Goal: Transaction & Acquisition: Purchase product/service

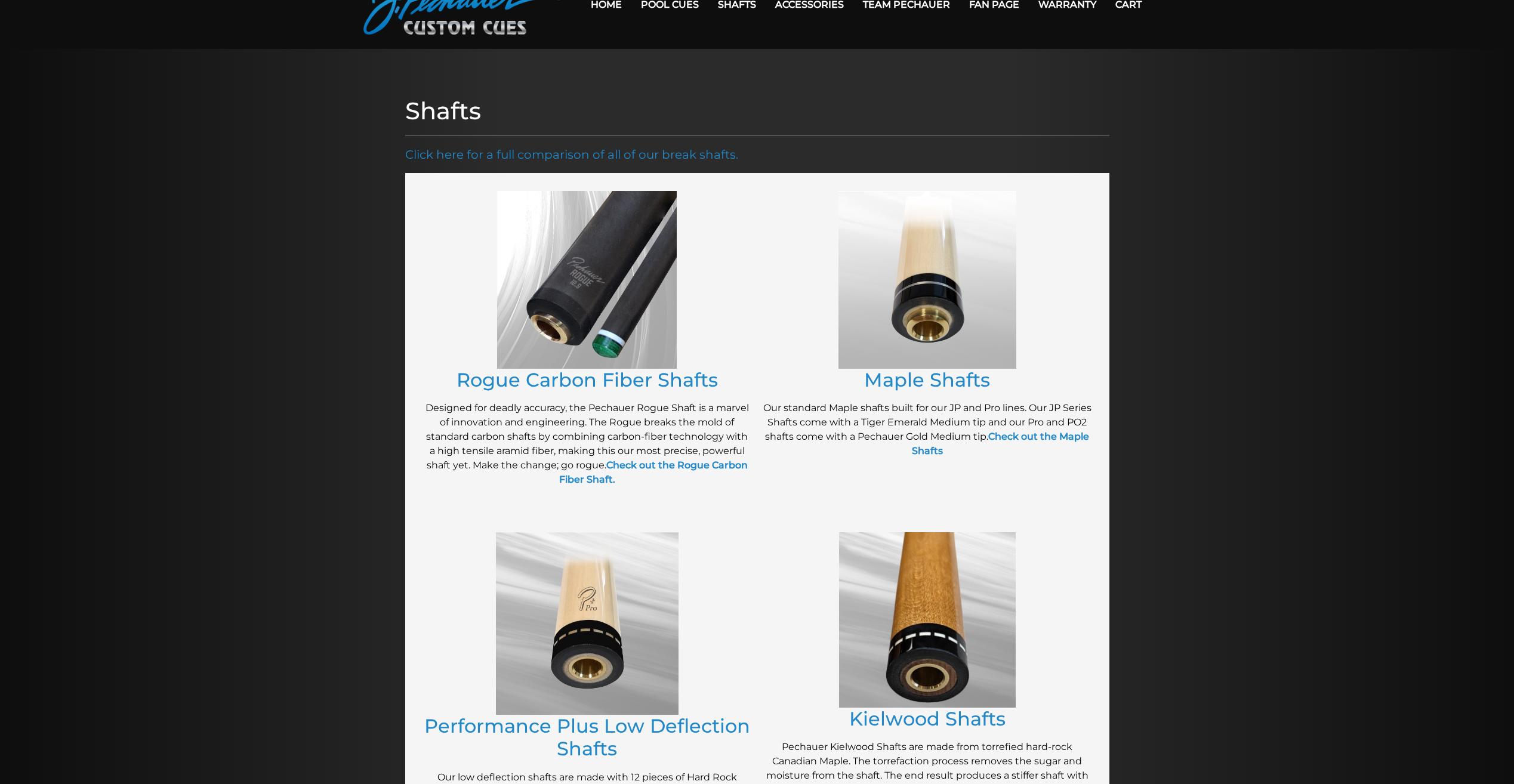
scroll to position [48, 0]
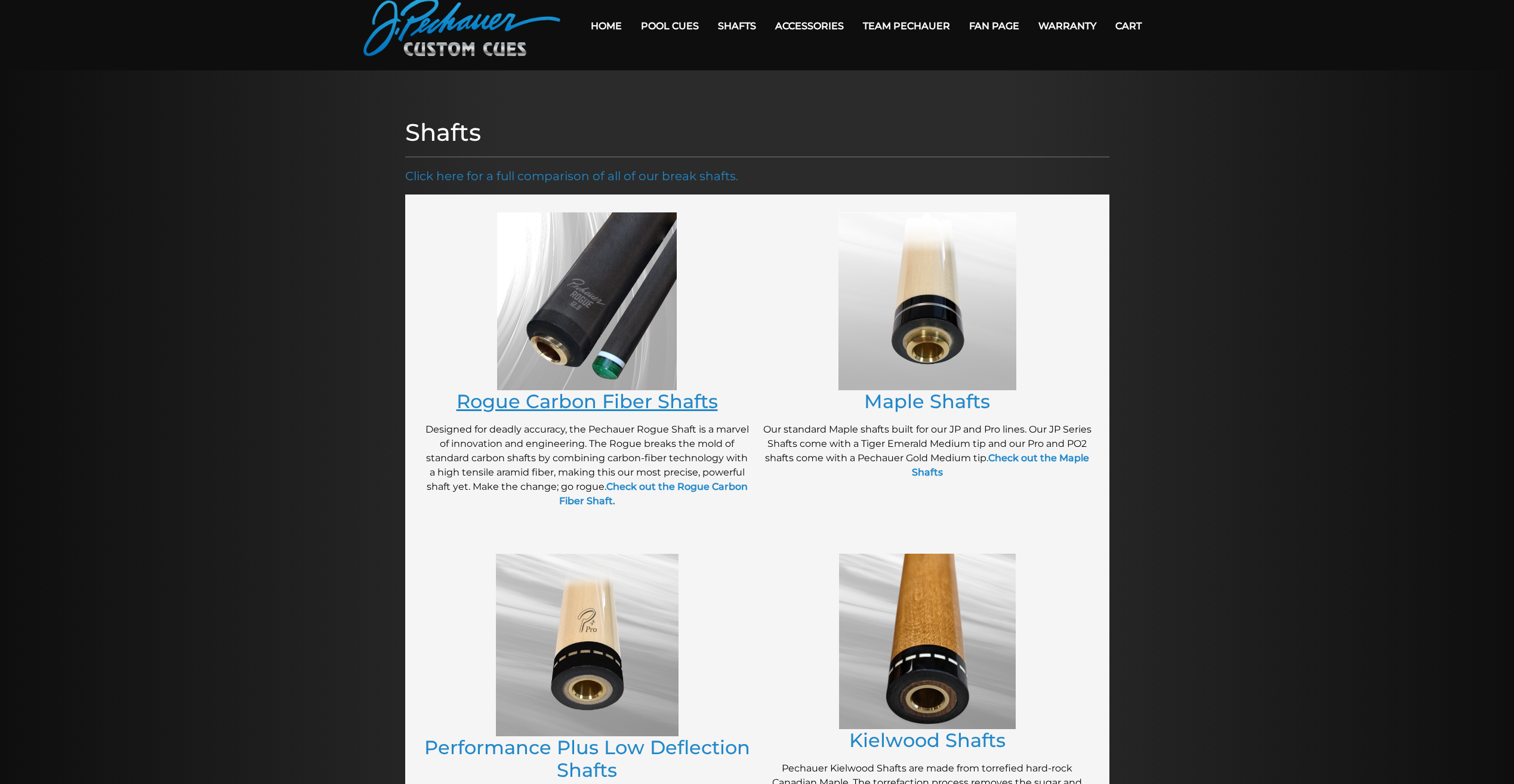
click at [580, 401] on link "Rogue Carbon Fiber Shafts" at bounding box center [587, 401] width 261 height 23
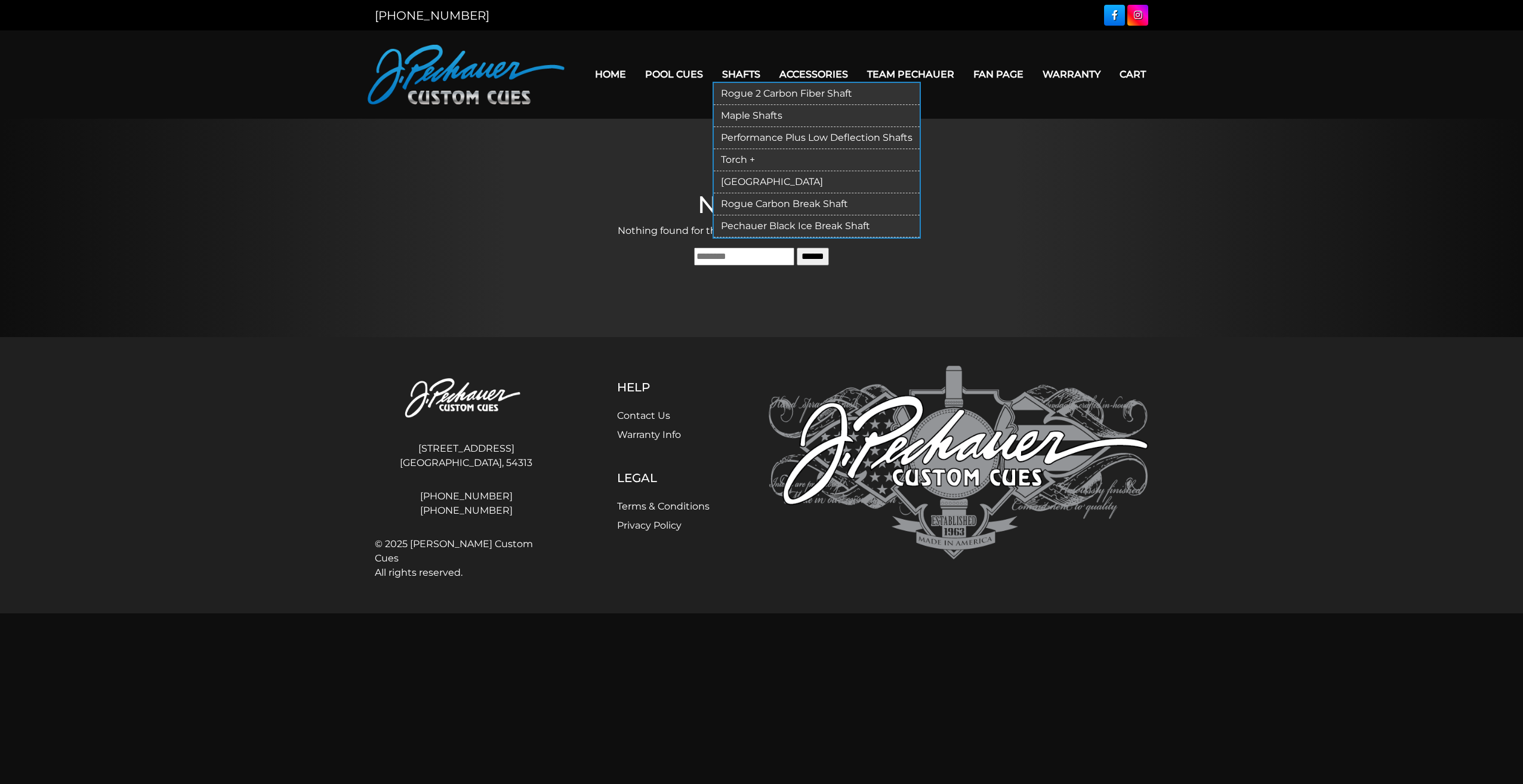
click at [769, 92] on link "Rogue 2 Carbon Fiber Shaft" at bounding box center [817, 94] width 206 height 22
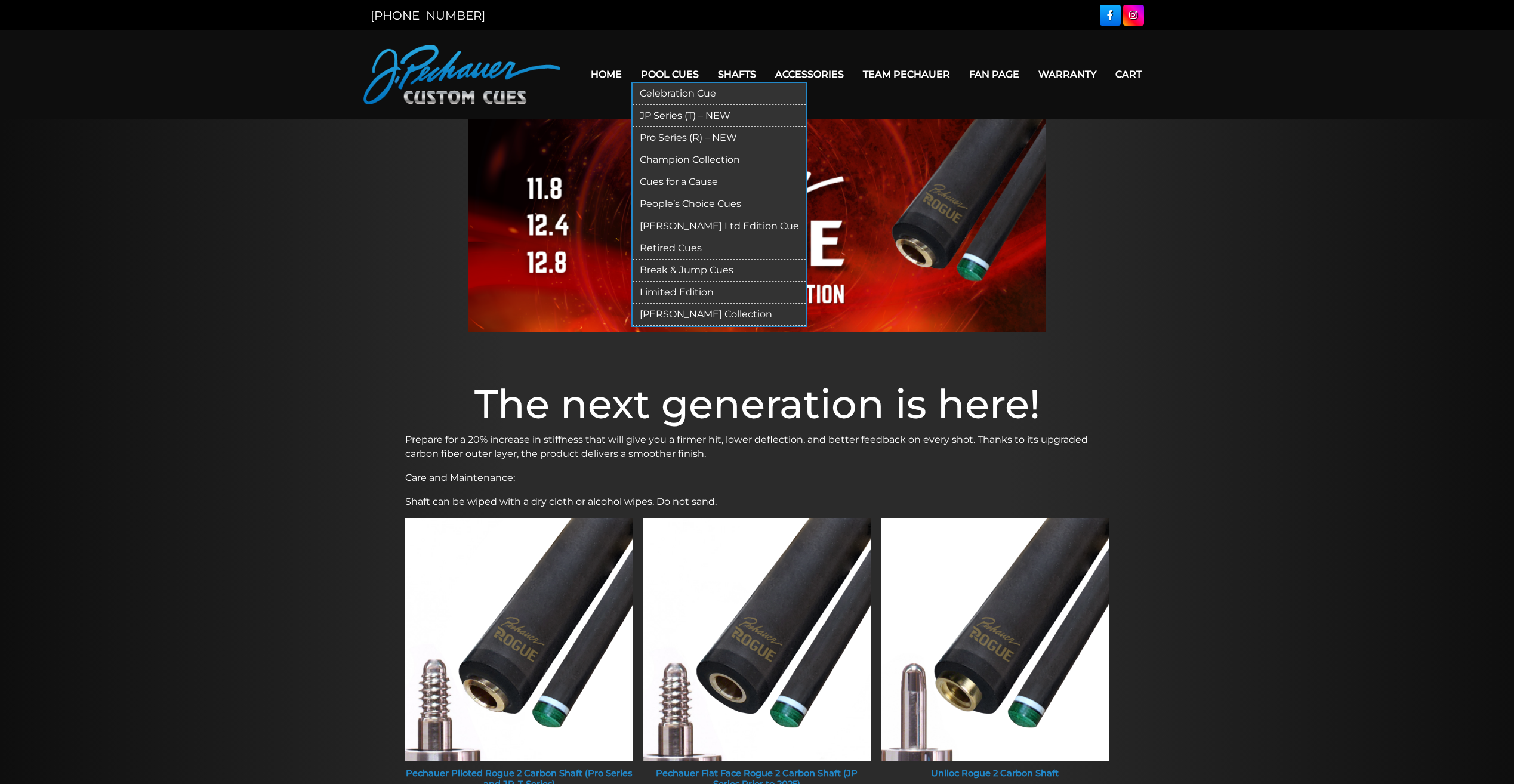
click at [677, 201] on link "People’s Choice Cues" at bounding box center [719, 204] width 174 height 22
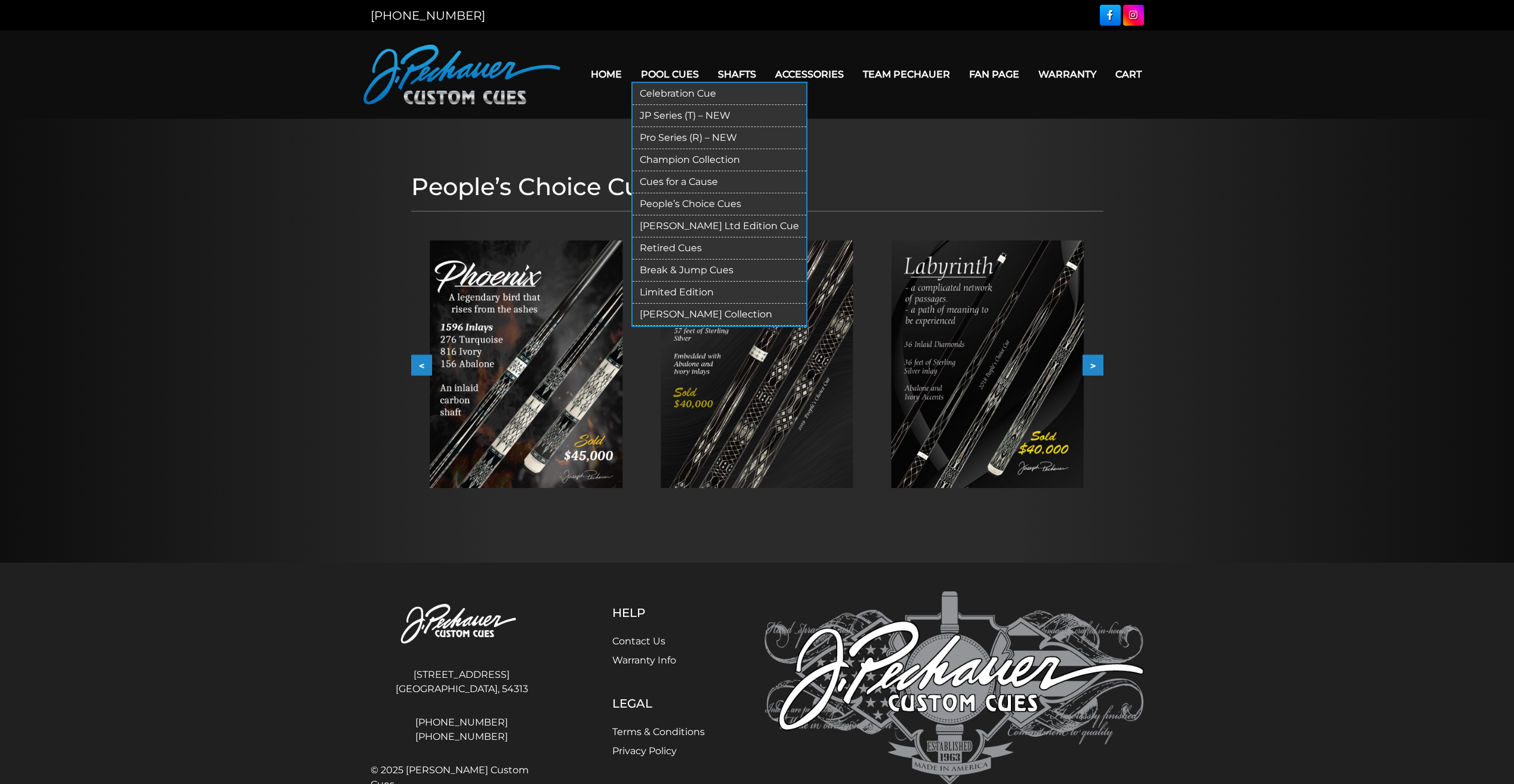
click at [673, 248] on link "Retired Cues" at bounding box center [719, 248] width 174 height 22
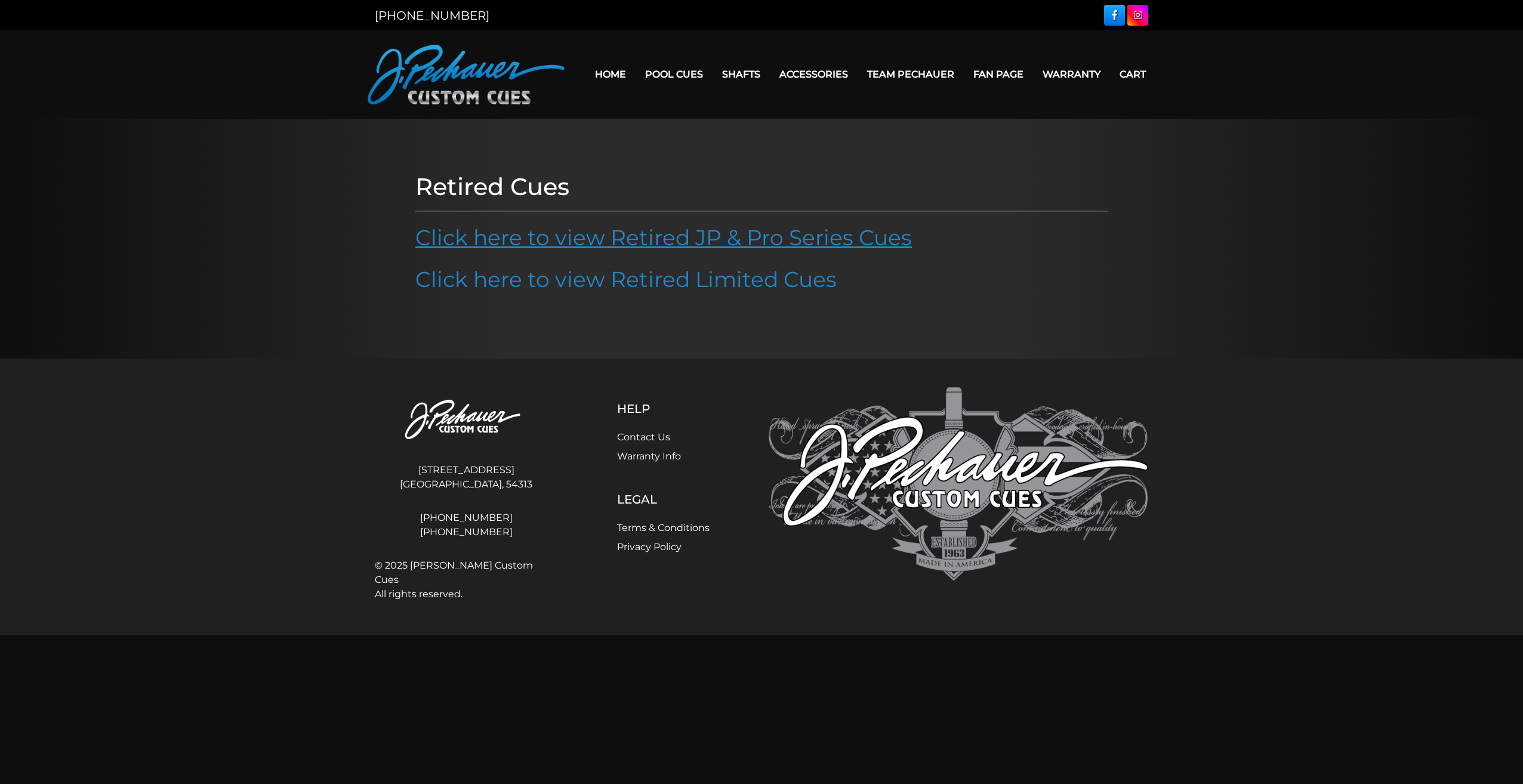
click at [705, 240] on link "Click here to view Retired JP & Pro Series Cues" at bounding box center [663, 237] width 496 height 26
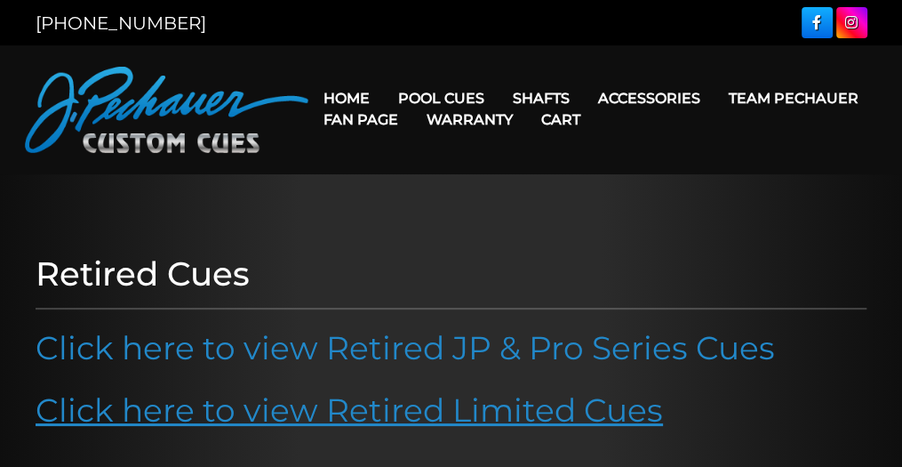
click at [435, 404] on link "Click here to view Retired Limited Cues" at bounding box center [349, 409] width 627 height 39
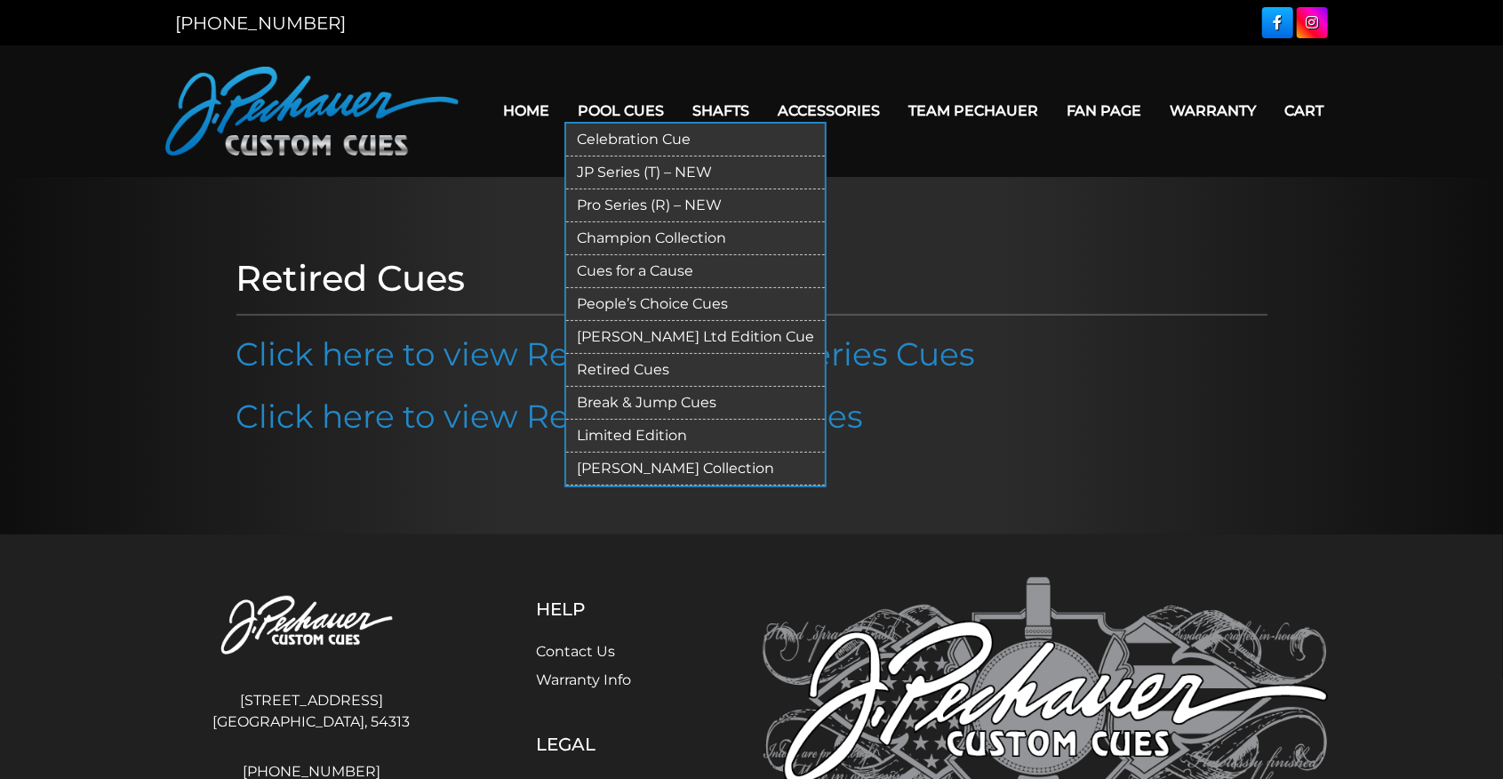
click at [604, 429] on link "Limited Edition" at bounding box center [695, 435] width 259 height 33
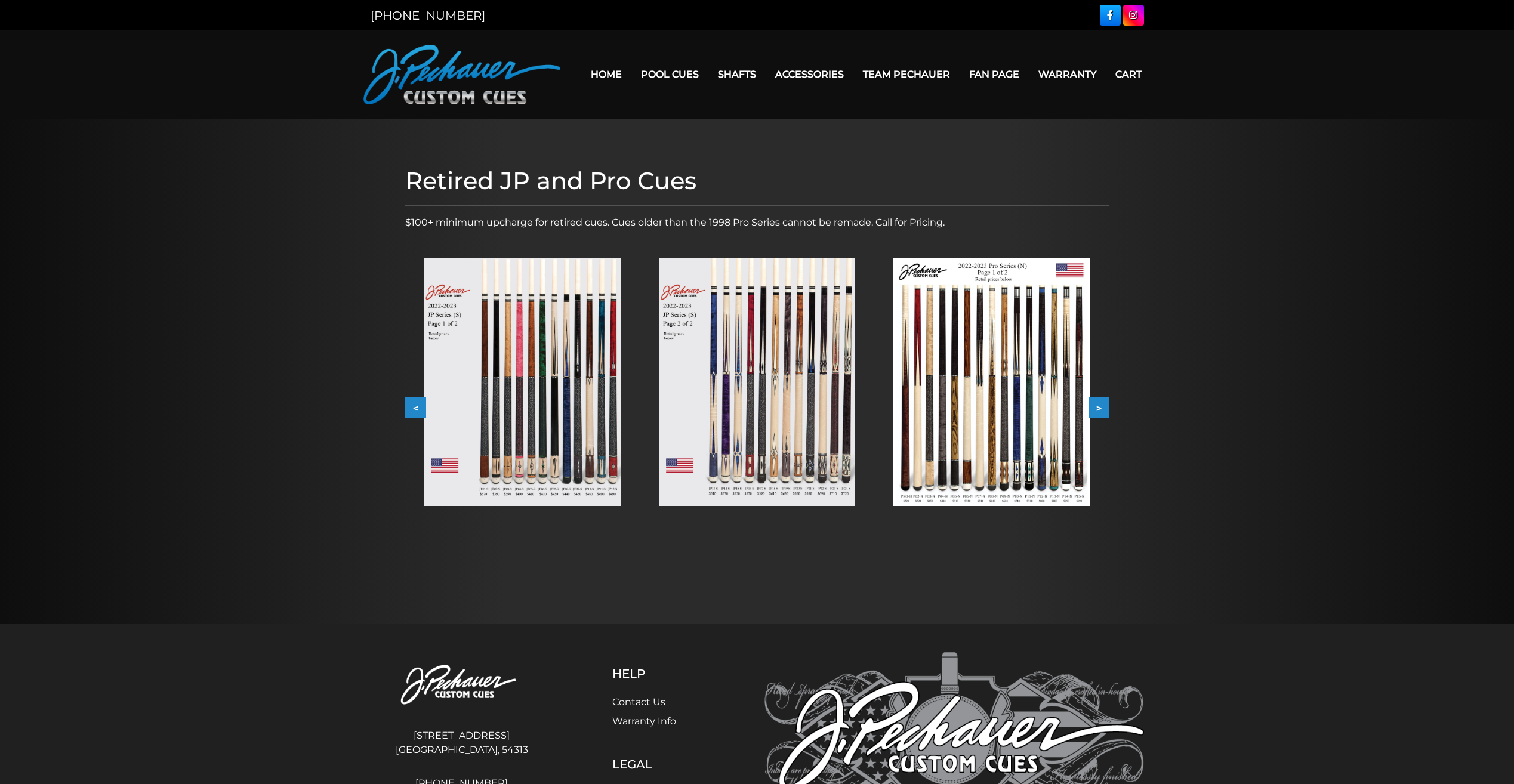
click at [1112, 405] on div "Retired JP and Pro Cues $100+ minimum upcharge for retired cues. Cues older tha…" at bounding box center [757, 371] width 716 height 421
click at [1100, 406] on button ">" at bounding box center [1098, 407] width 21 height 21
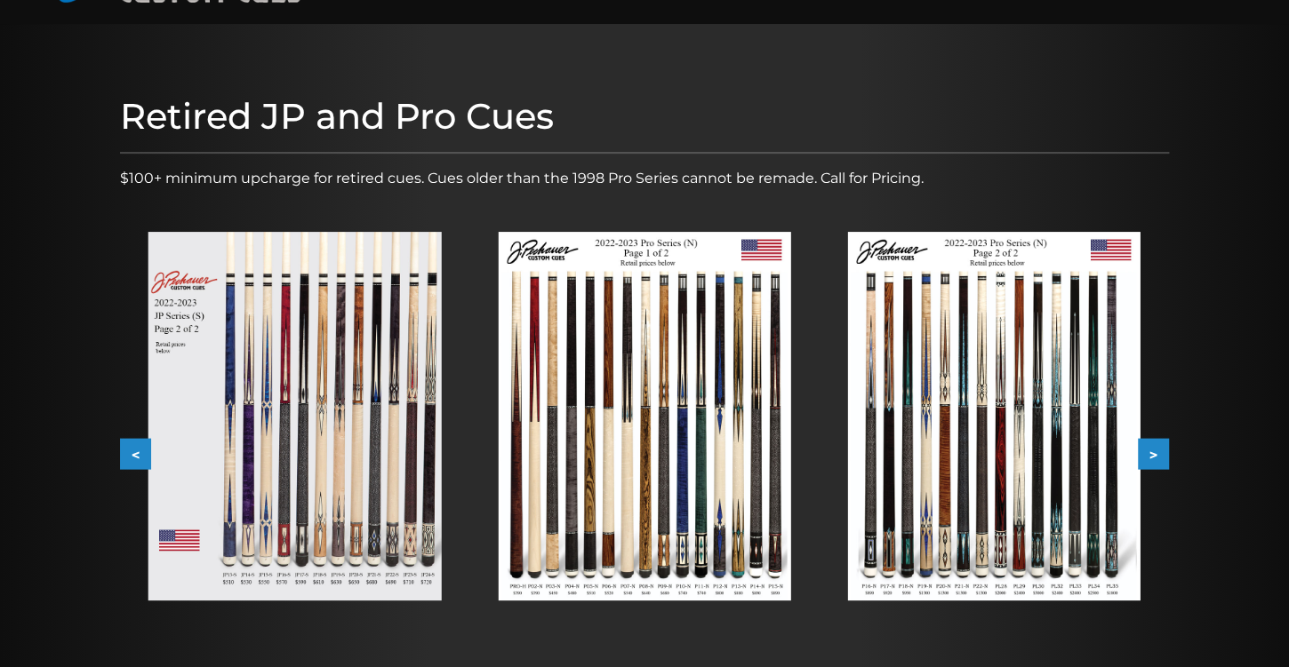
scroll to position [169, 0]
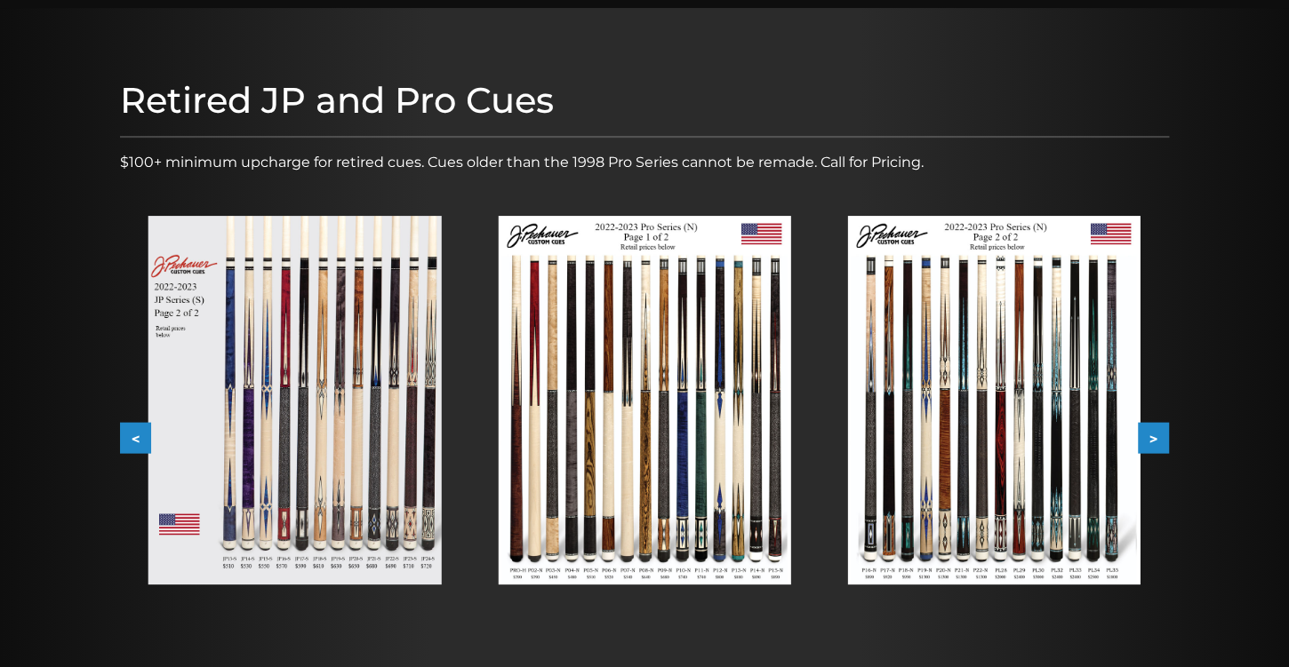
click at [1153, 432] on button ">" at bounding box center [1153, 438] width 31 height 31
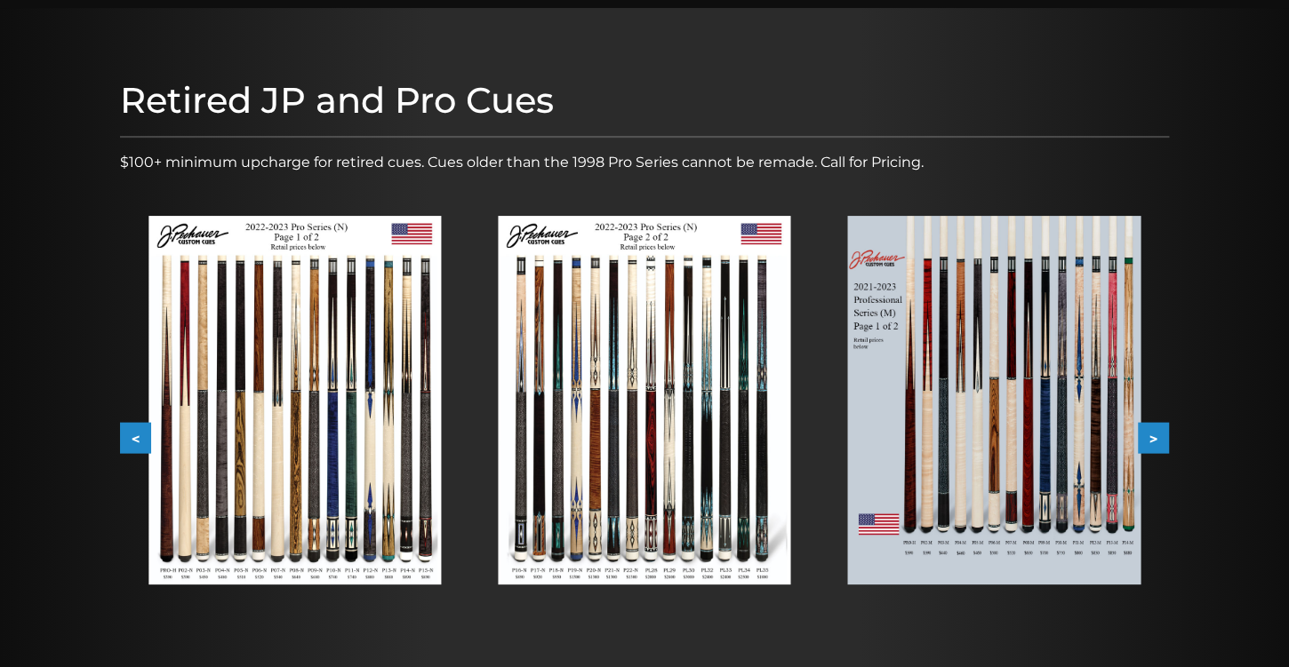
click at [1163, 435] on button ">" at bounding box center [1153, 438] width 31 height 31
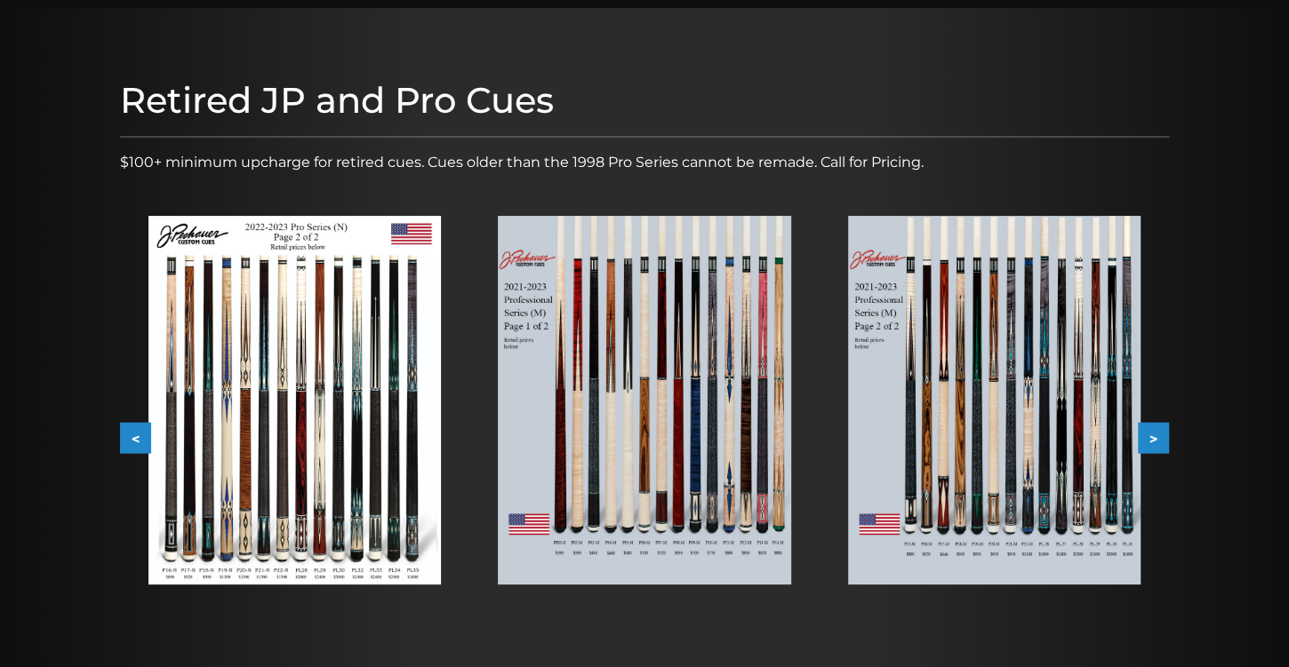
click at [1163, 435] on button ">" at bounding box center [1153, 438] width 31 height 31
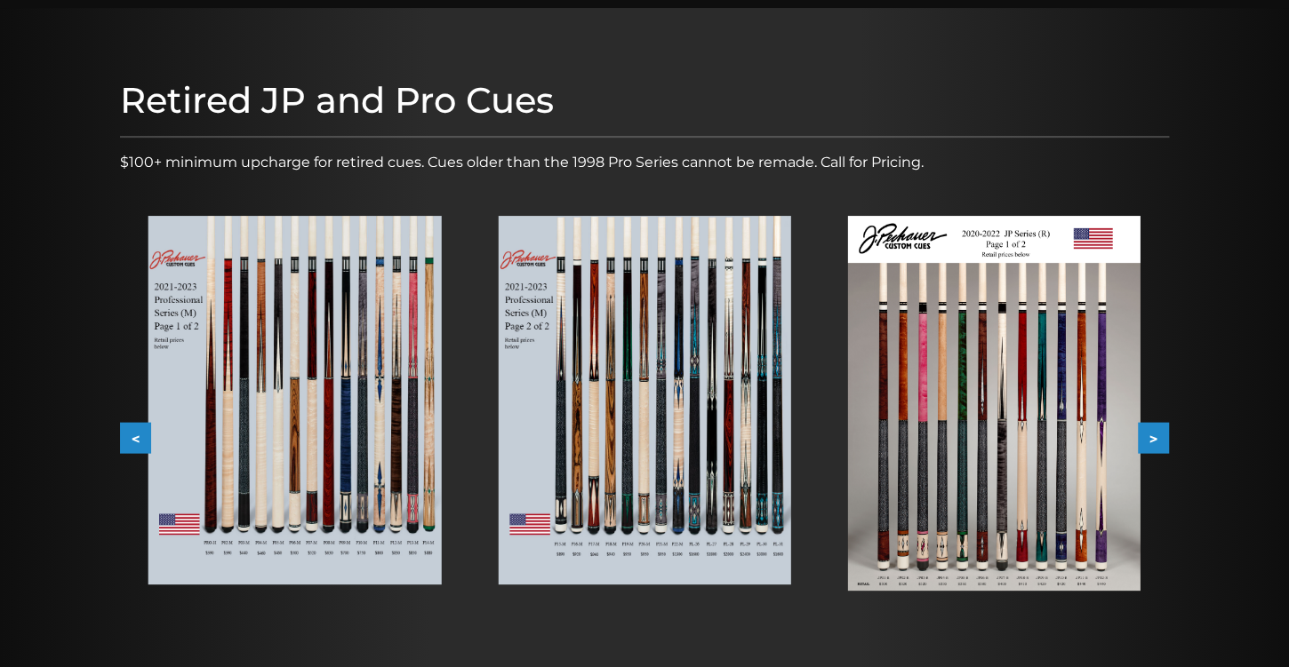
click at [1163, 435] on button ">" at bounding box center [1153, 438] width 31 height 31
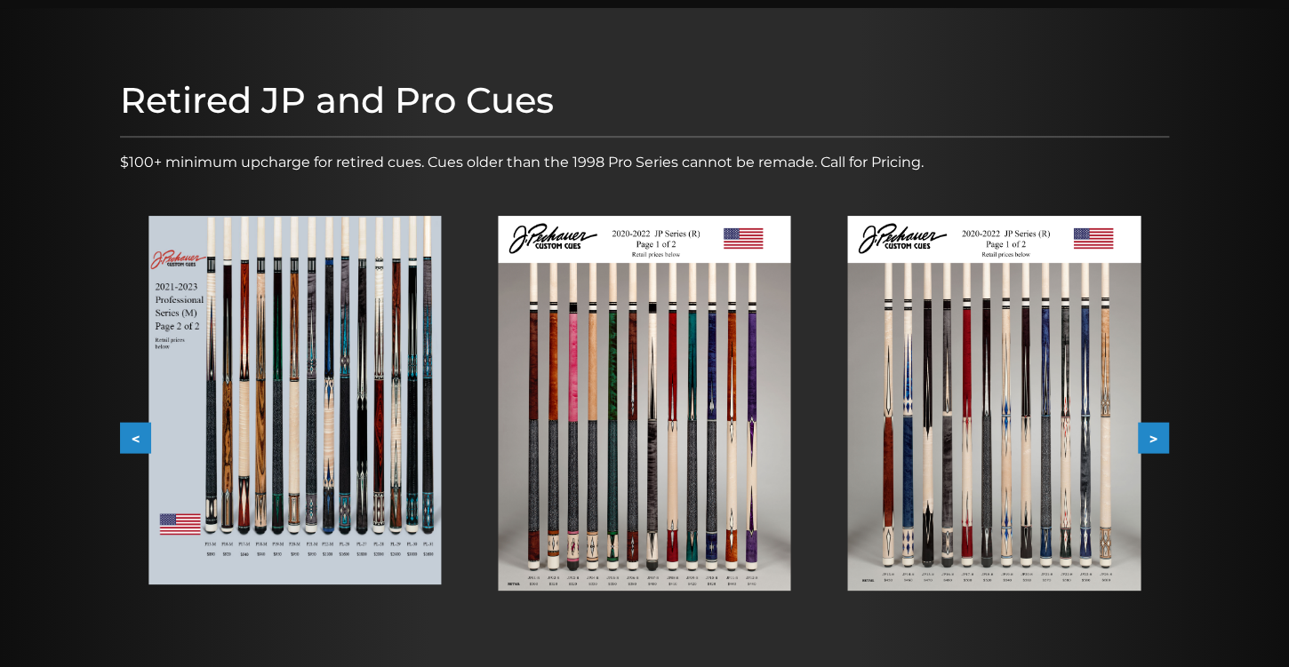
click at [1163, 435] on button ">" at bounding box center [1153, 438] width 31 height 31
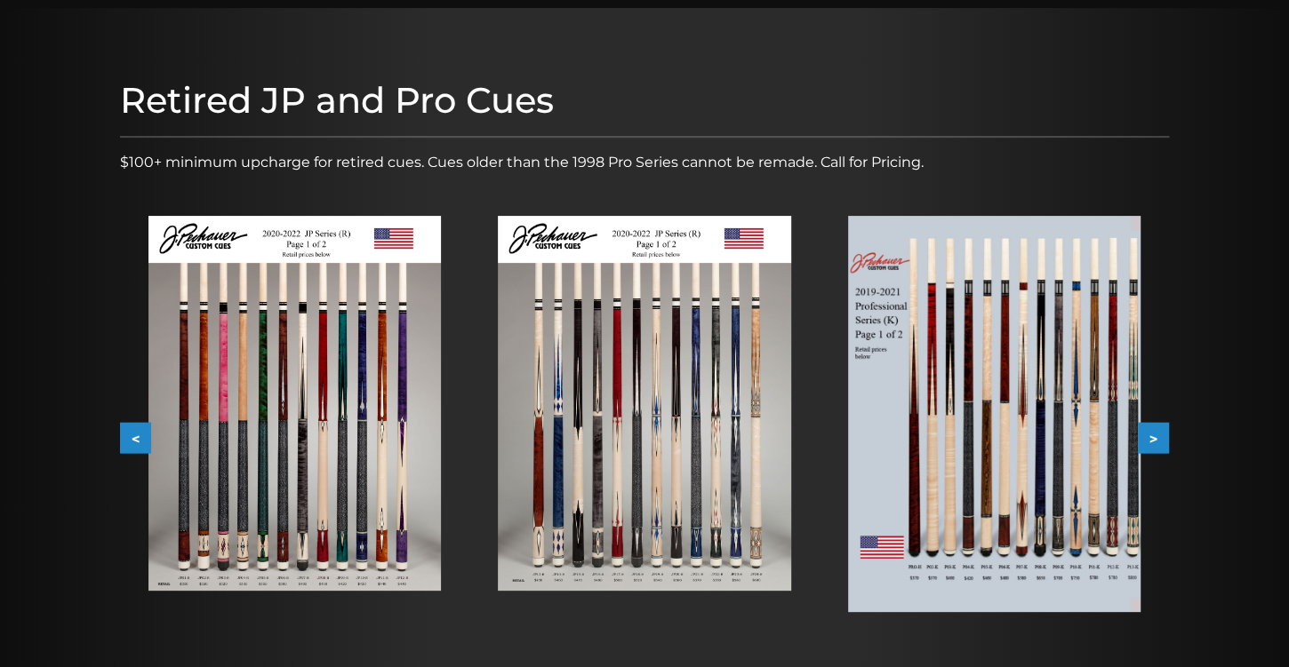
click at [1163, 435] on button ">" at bounding box center [1153, 438] width 31 height 31
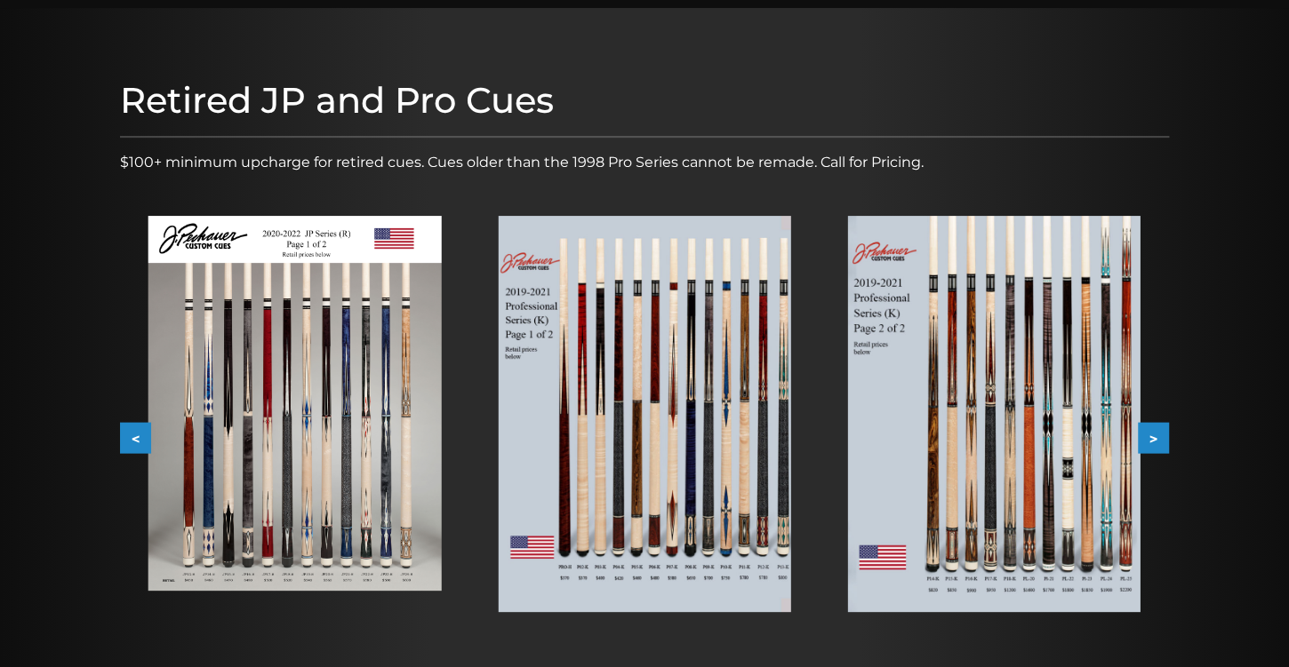
click at [1163, 435] on button ">" at bounding box center [1153, 438] width 31 height 31
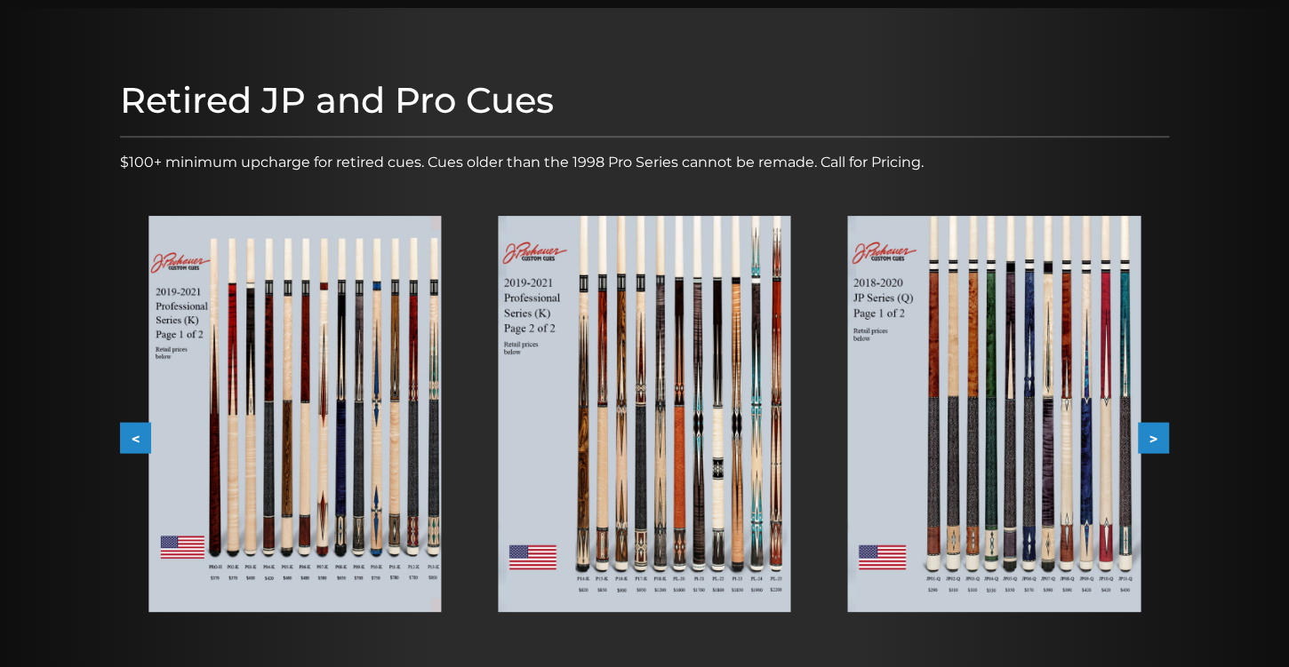
click at [1163, 435] on button ">" at bounding box center [1153, 438] width 31 height 31
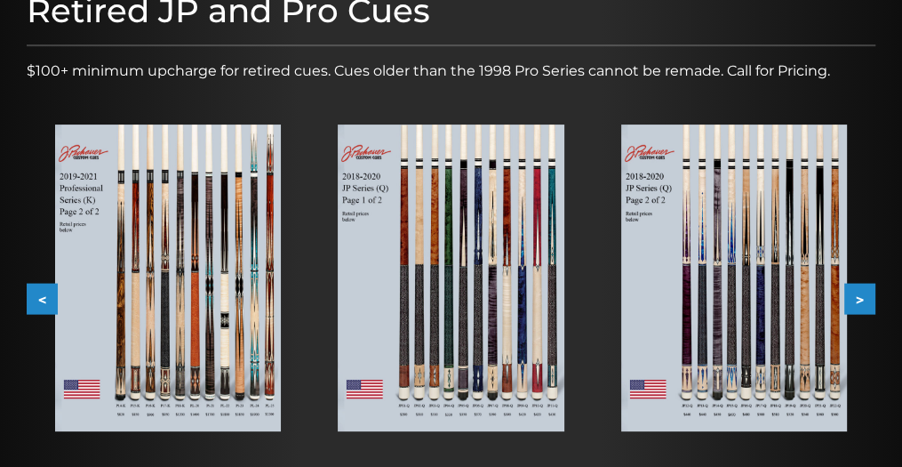
scroll to position [276, 0]
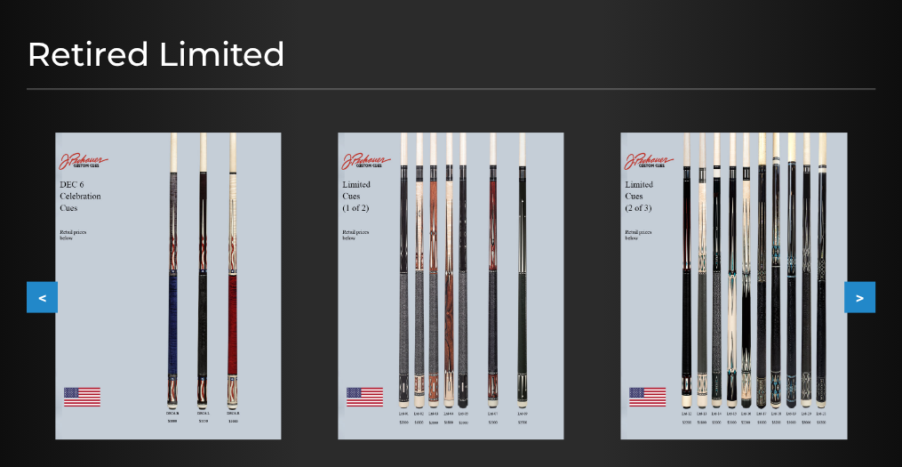
scroll to position [213, 0]
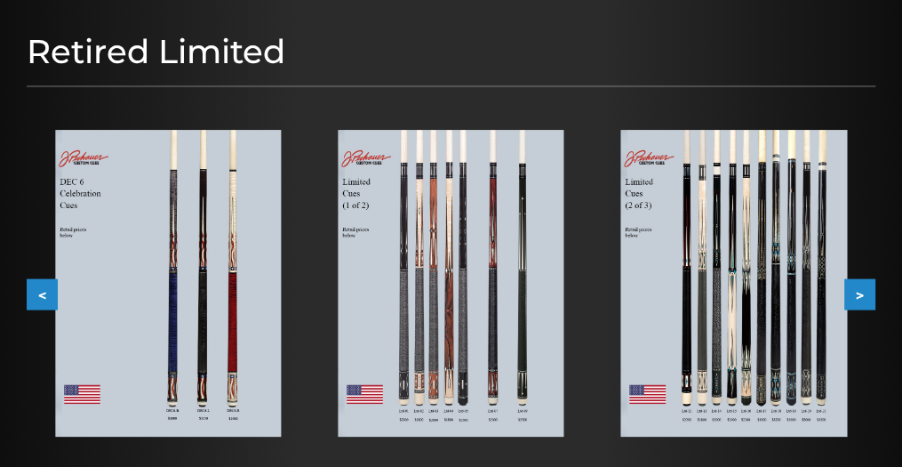
click at [863, 293] on button ">" at bounding box center [859, 293] width 31 height 31
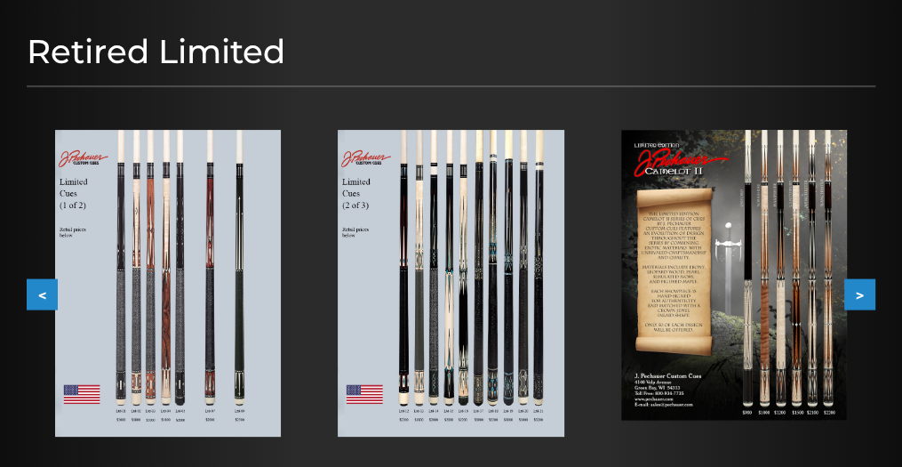
click at [863, 293] on button ">" at bounding box center [859, 293] width 31 height 31
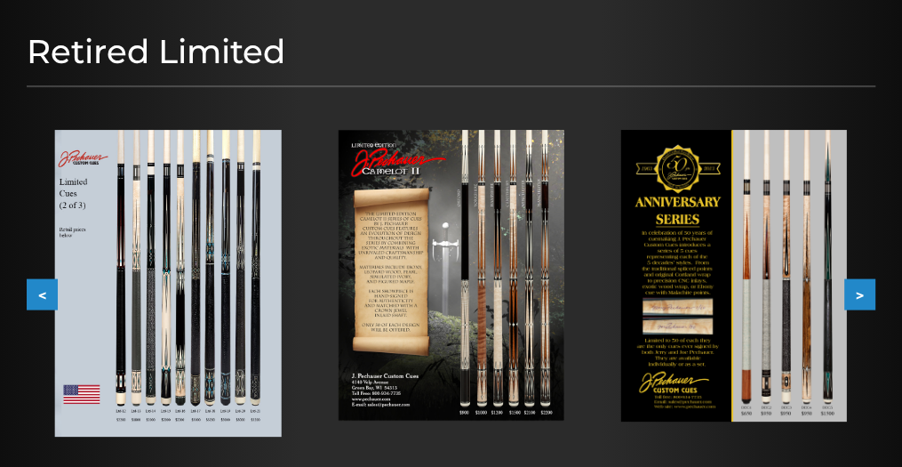
click at [863, 293] on button ">" at bounding box center [859, 293] width 31 height 31
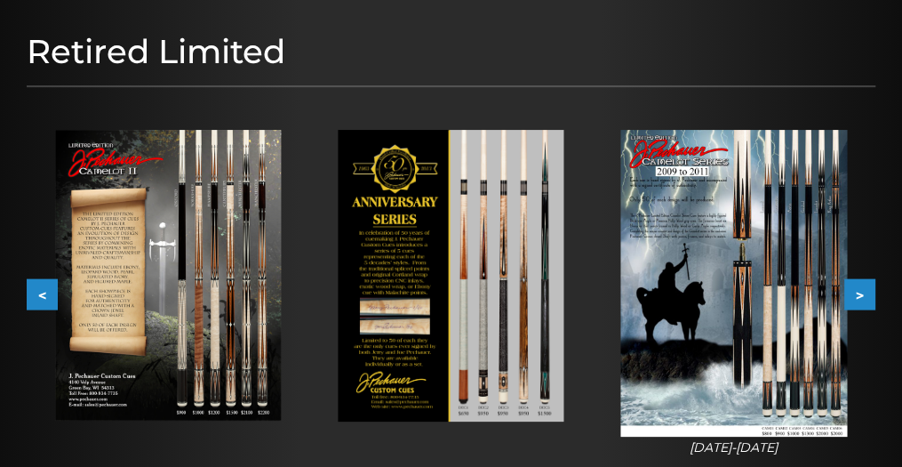
click at [863, 293] on button ">" at bounding box center [859, 293] width 31 height 31
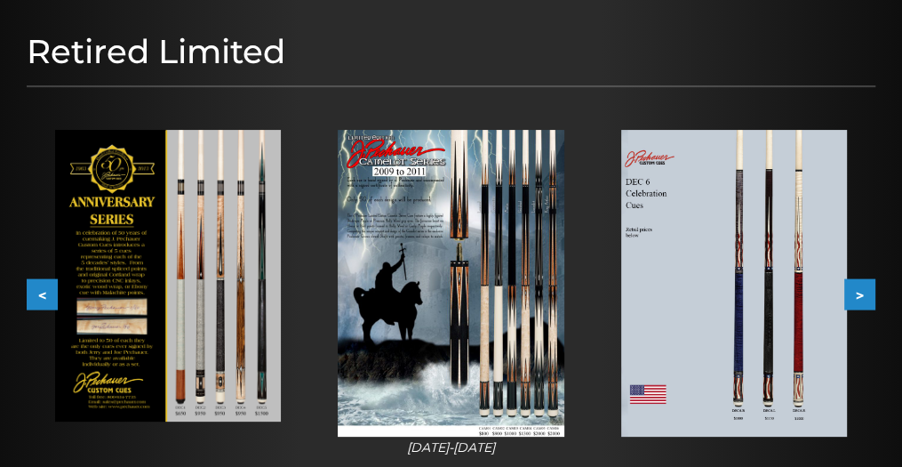
click at [863, 293] on button ">" at bounding box center [859, 293] width 31 height 31
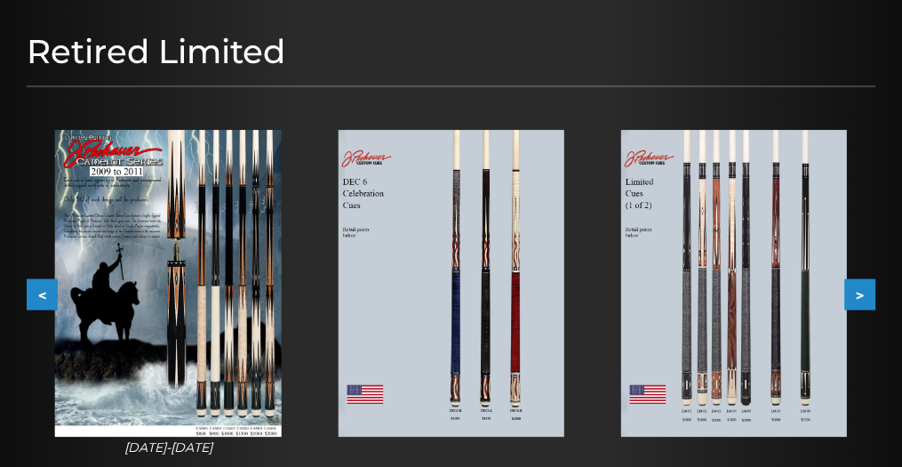
click at [863, 293] on button ">" at bounding box center [859, 293] width 31 height 31
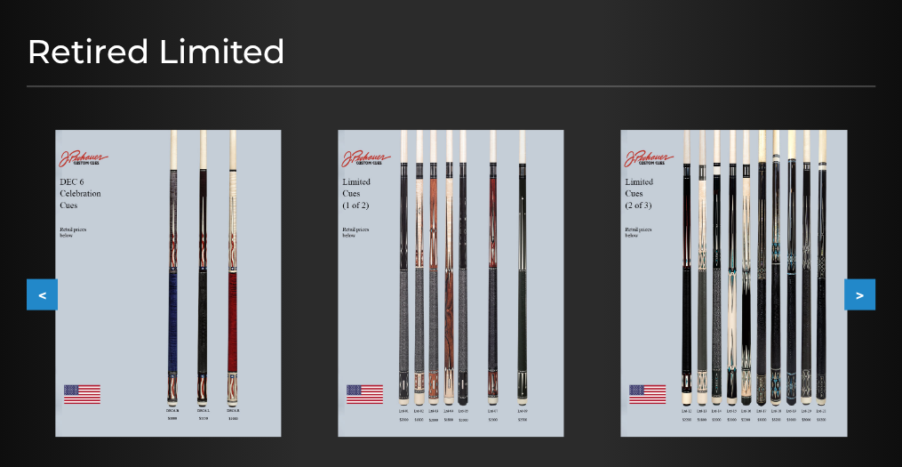
click at [863, 293] on button ">" at bounding box center [859, 293] width 31 height 31
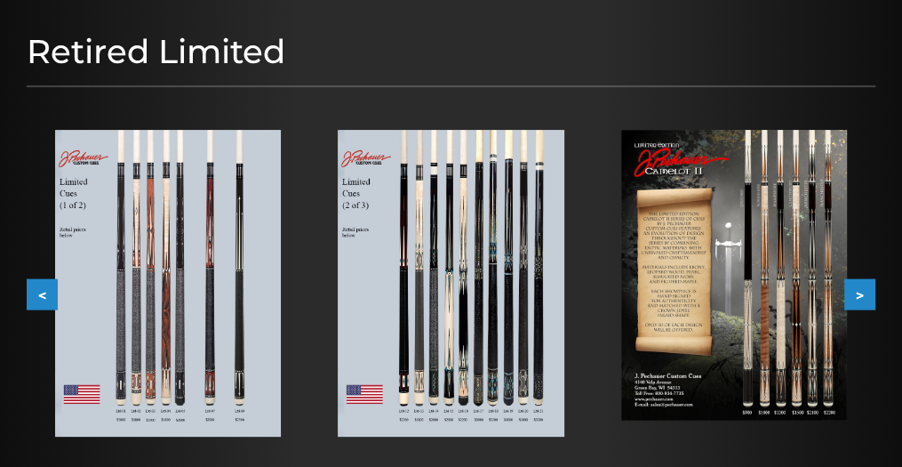
click at [863, 293] on button ">" at bounding box center [859, 293] width 31 height 31
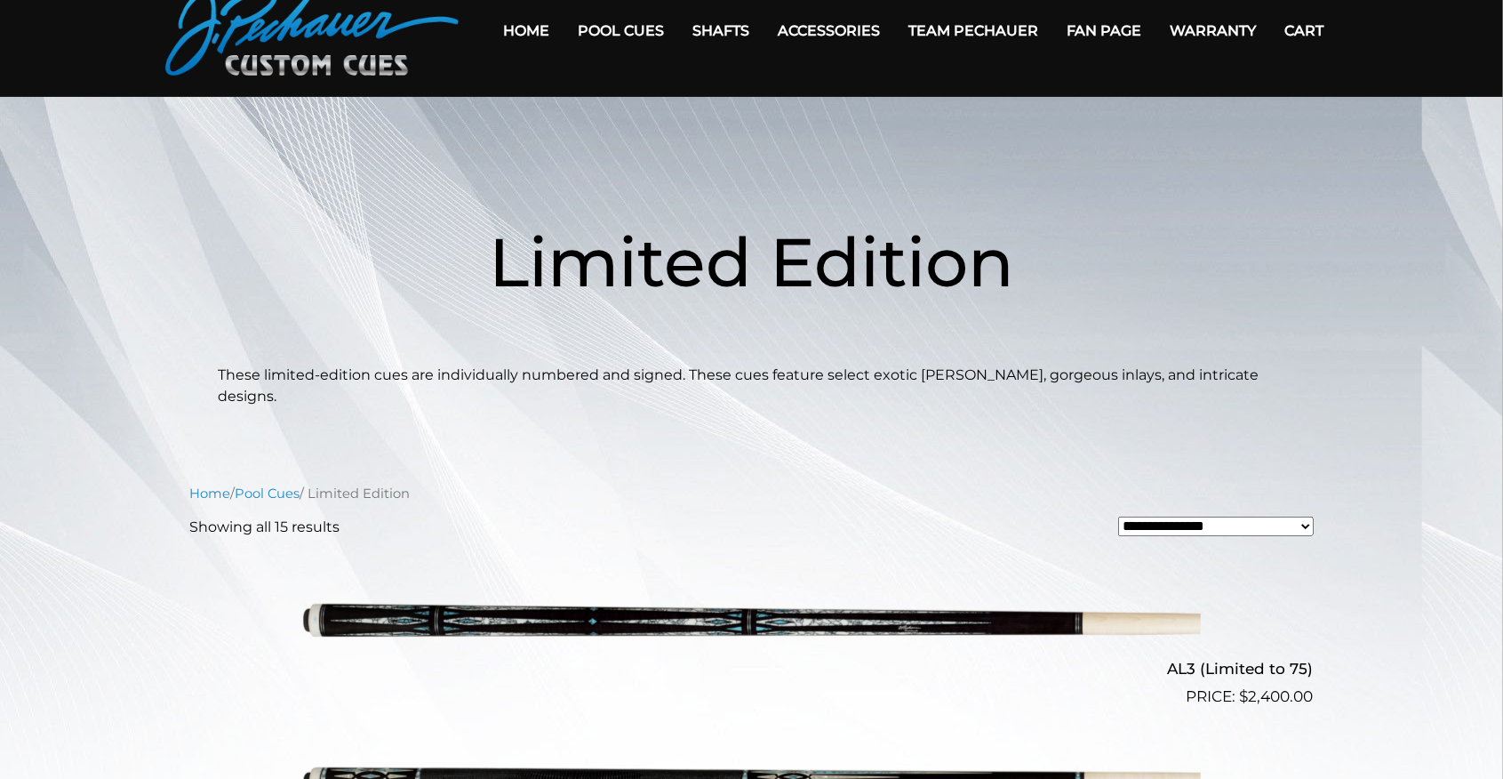
scroll to position [3, 0]
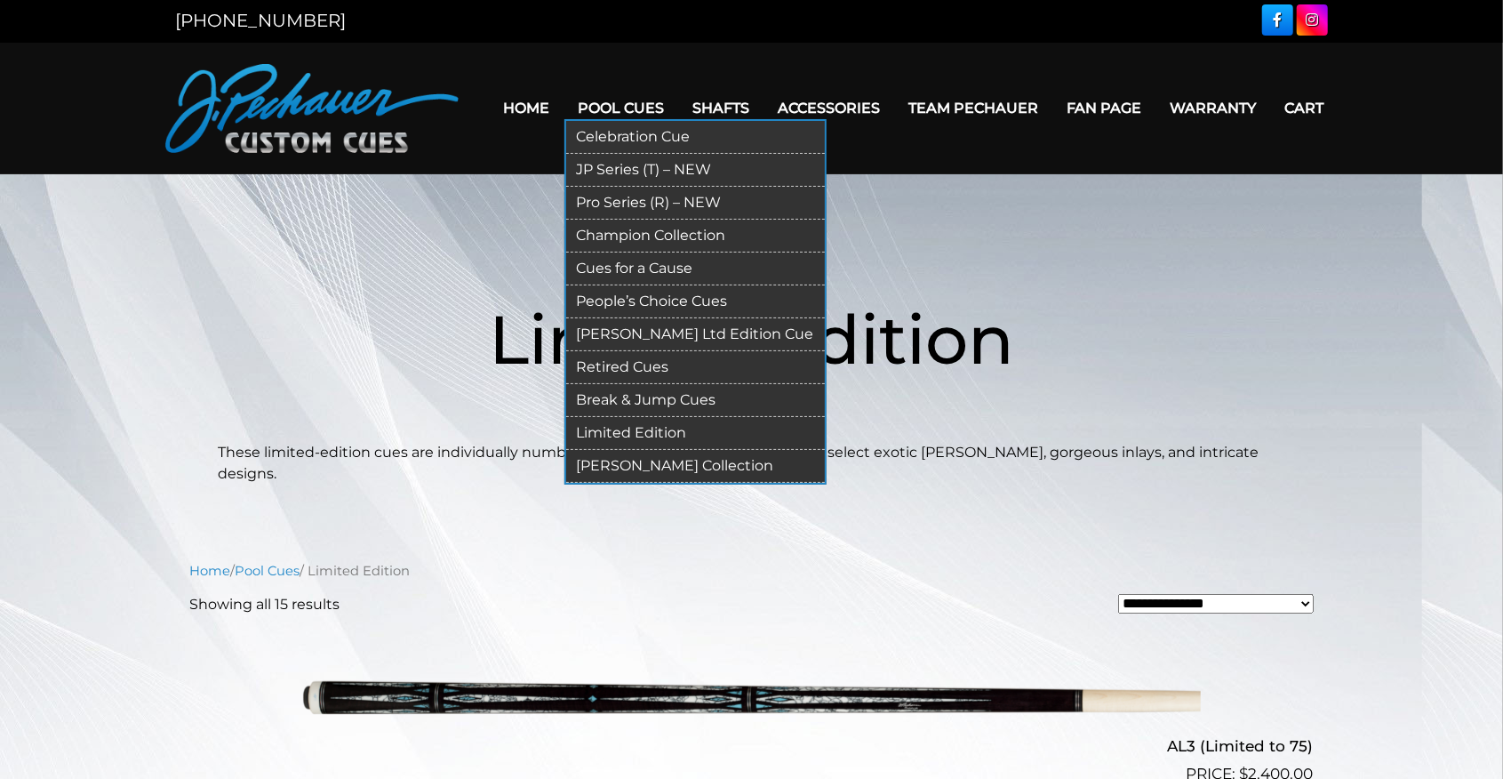
click at [650, 460] on link "[PERSON_NAME] Collection" at bounding box center [695, 466] width 259 height 33
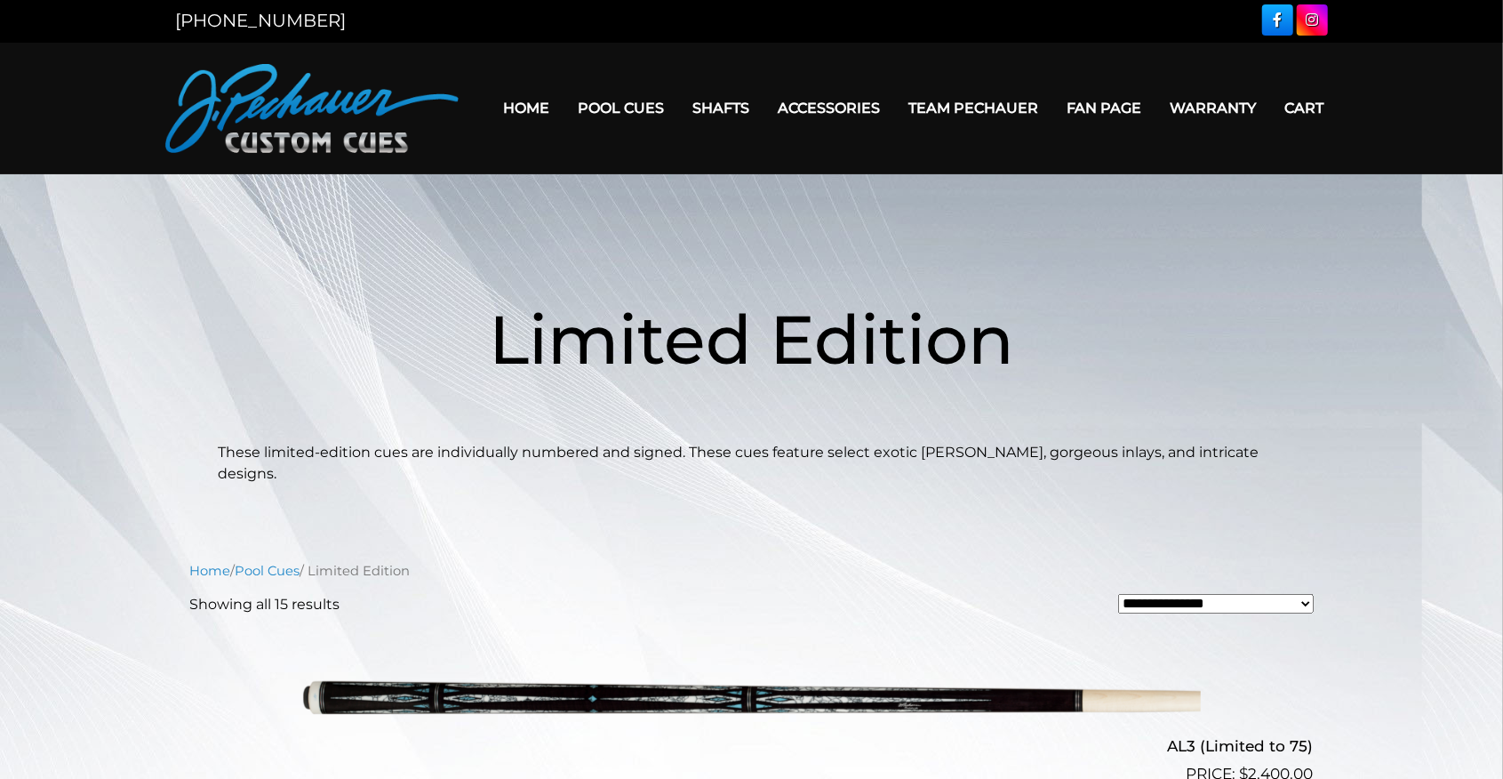
click at [962, 104] on link "Team Pechauer" at bounding box center [974, 107] width 158 height 45
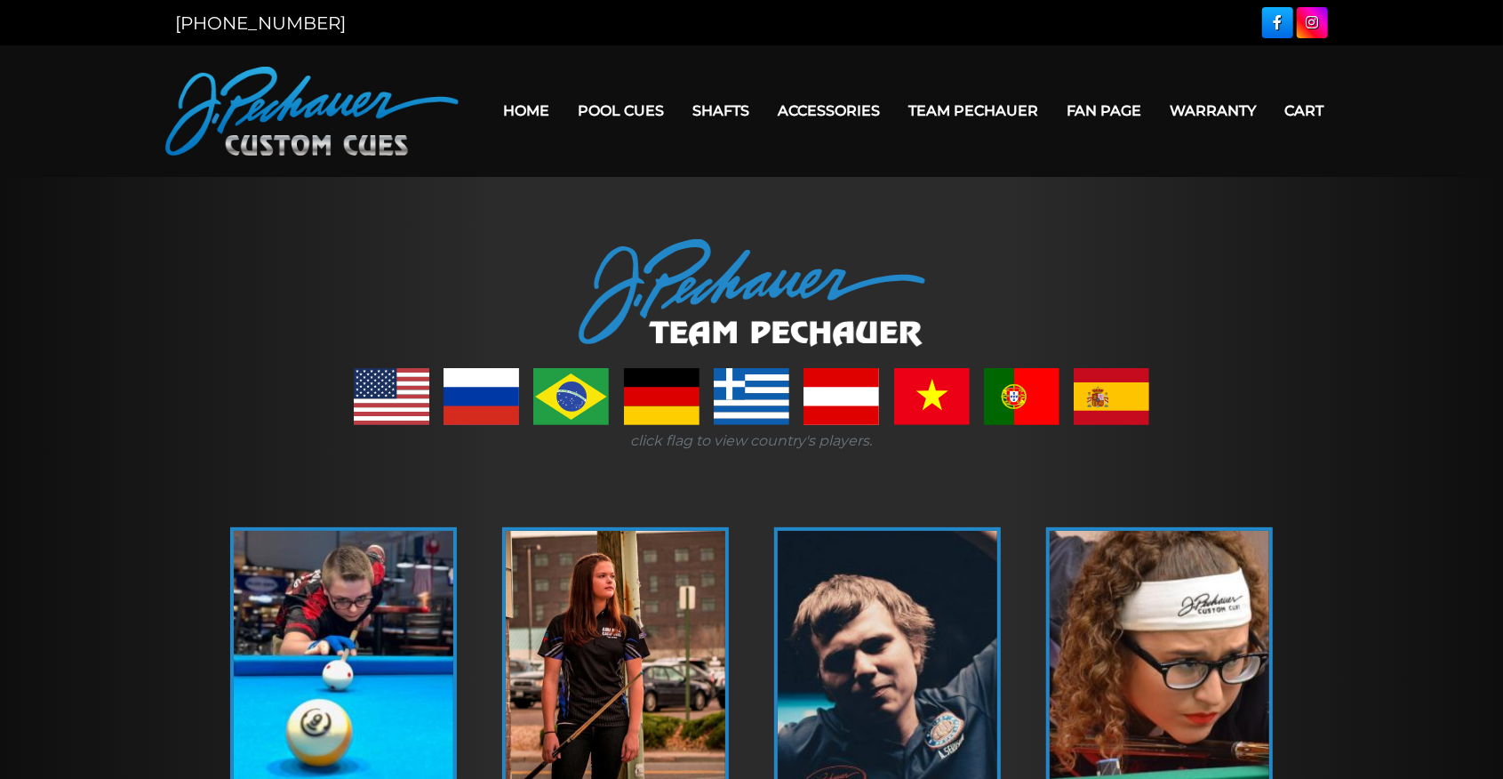
click at [832, 403] on link at bounding box center [841, 396] width 76 height 57
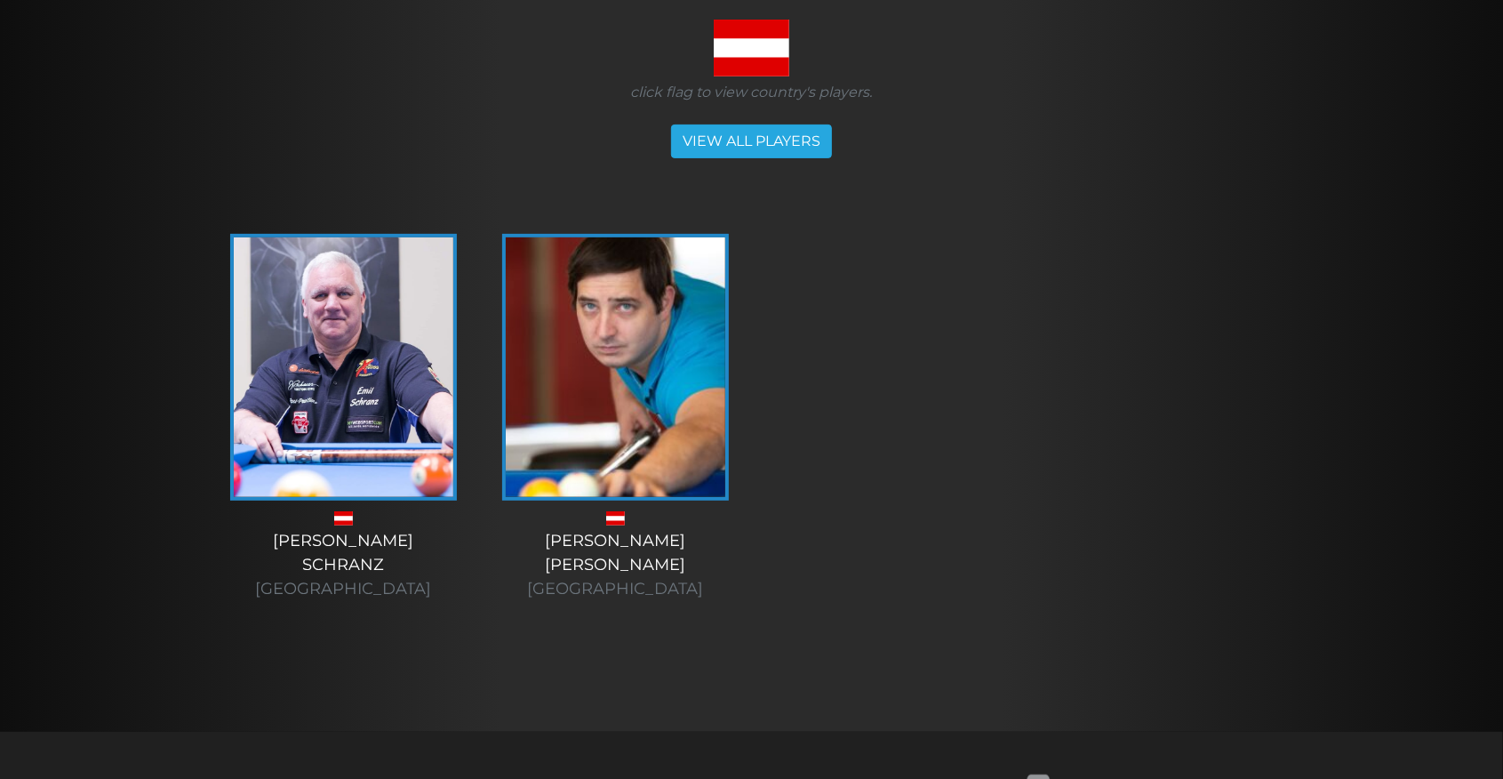
scroll to position [355, 0]
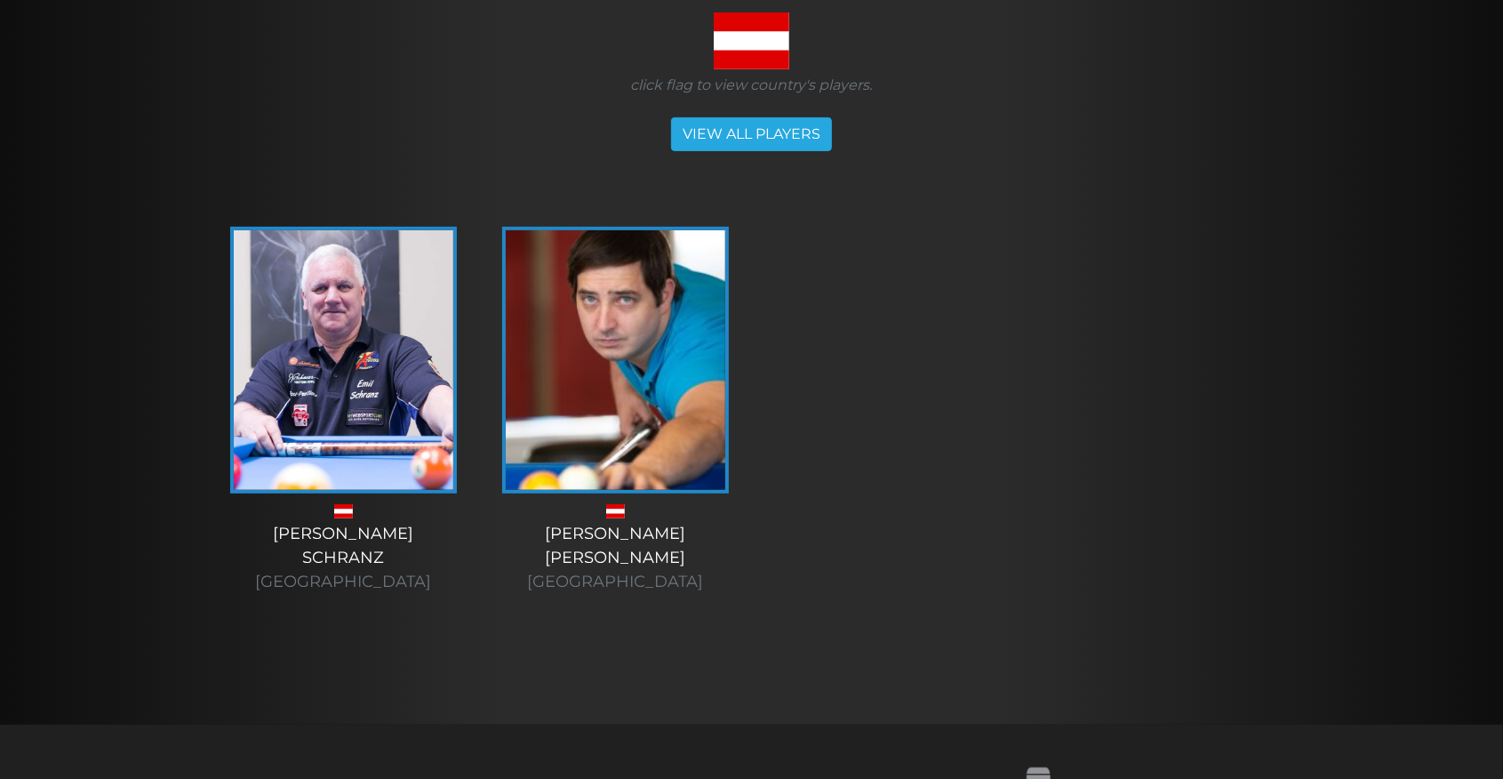
click at [620, 533] on div "[PERSON_NAME] [GEOGRAPHIC_DATA]" at bounding box center [616, 558] width 236 height 72
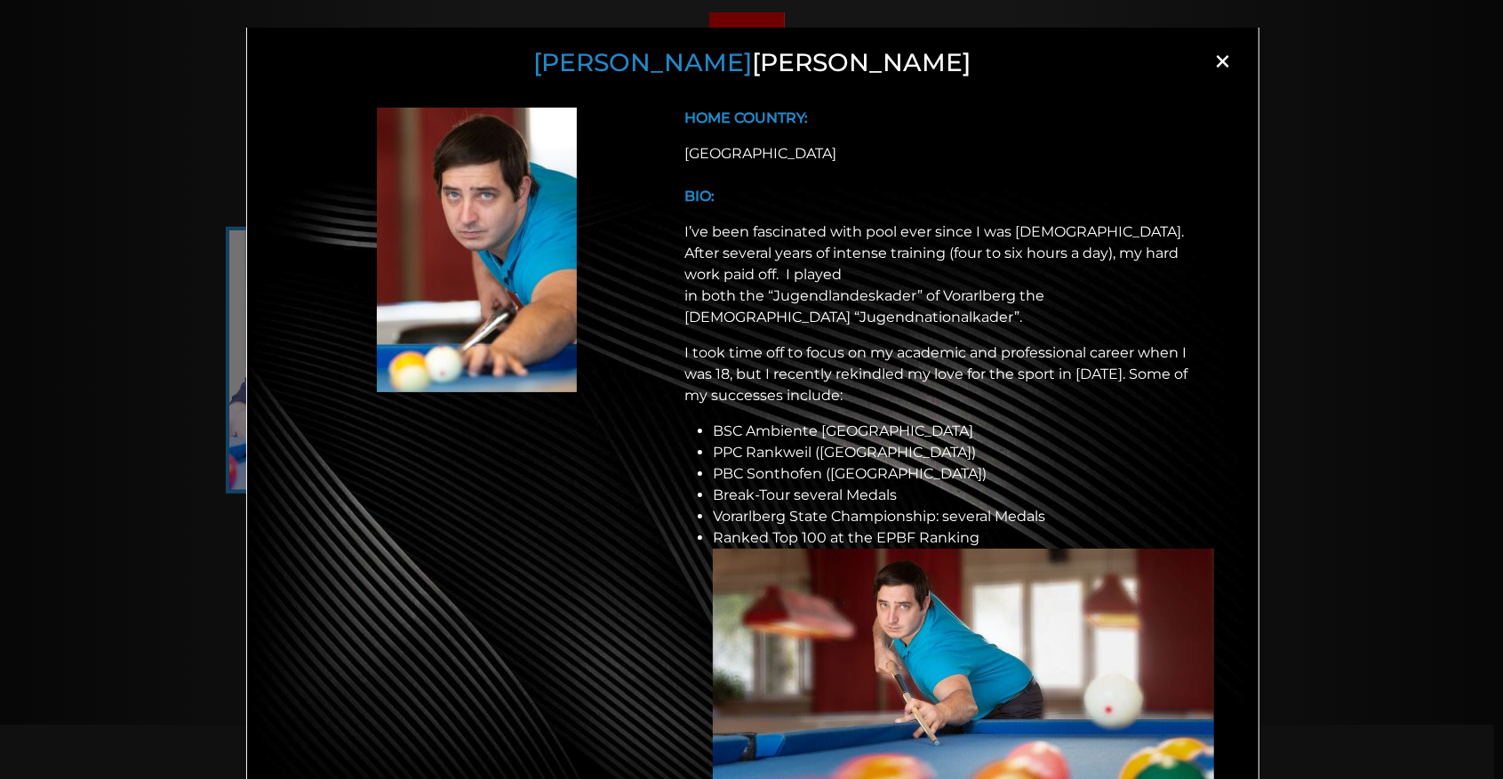
scroll to position [0, 0]
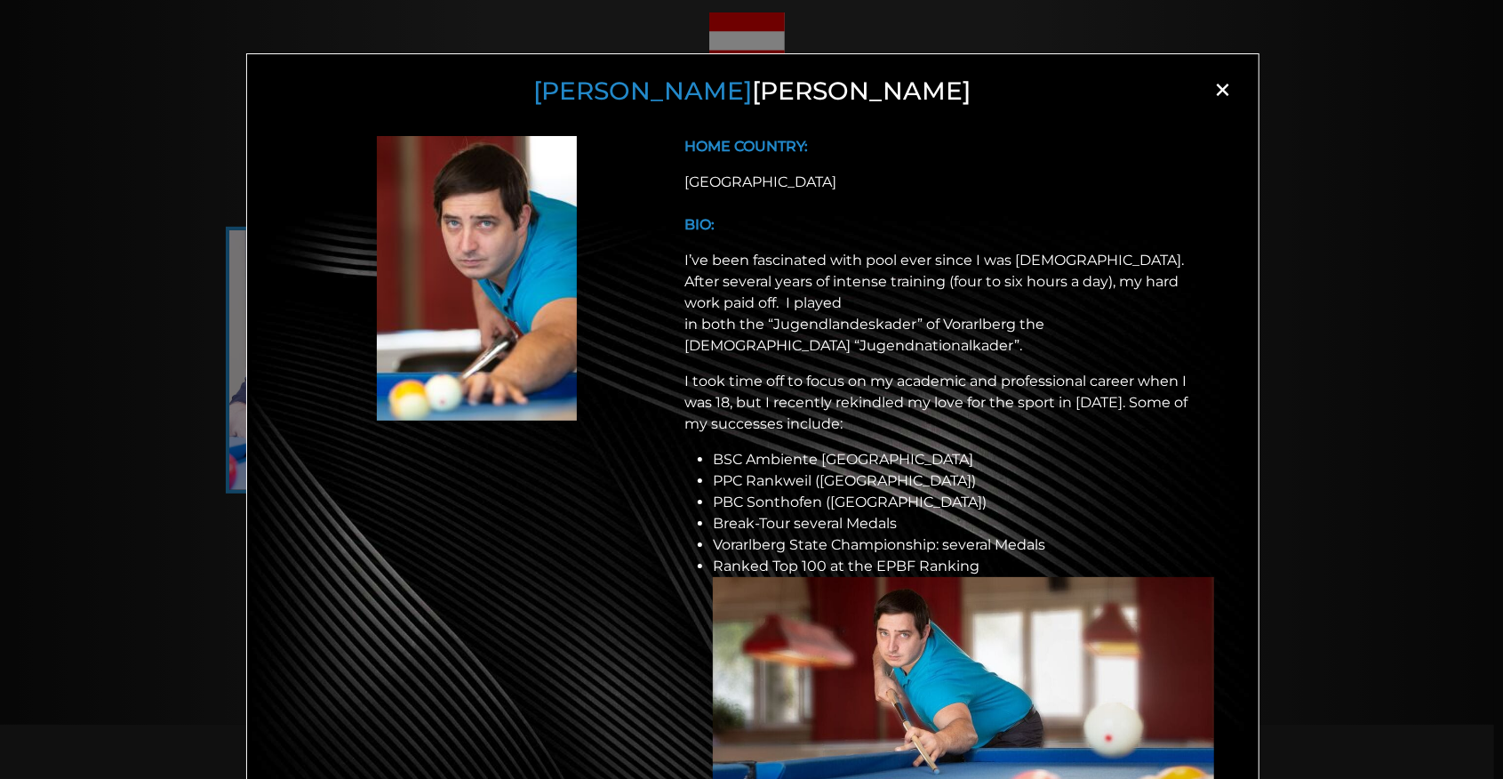
click at [1214, 92] on span "×" at bounding box center [1223, 89] width 27 height 27
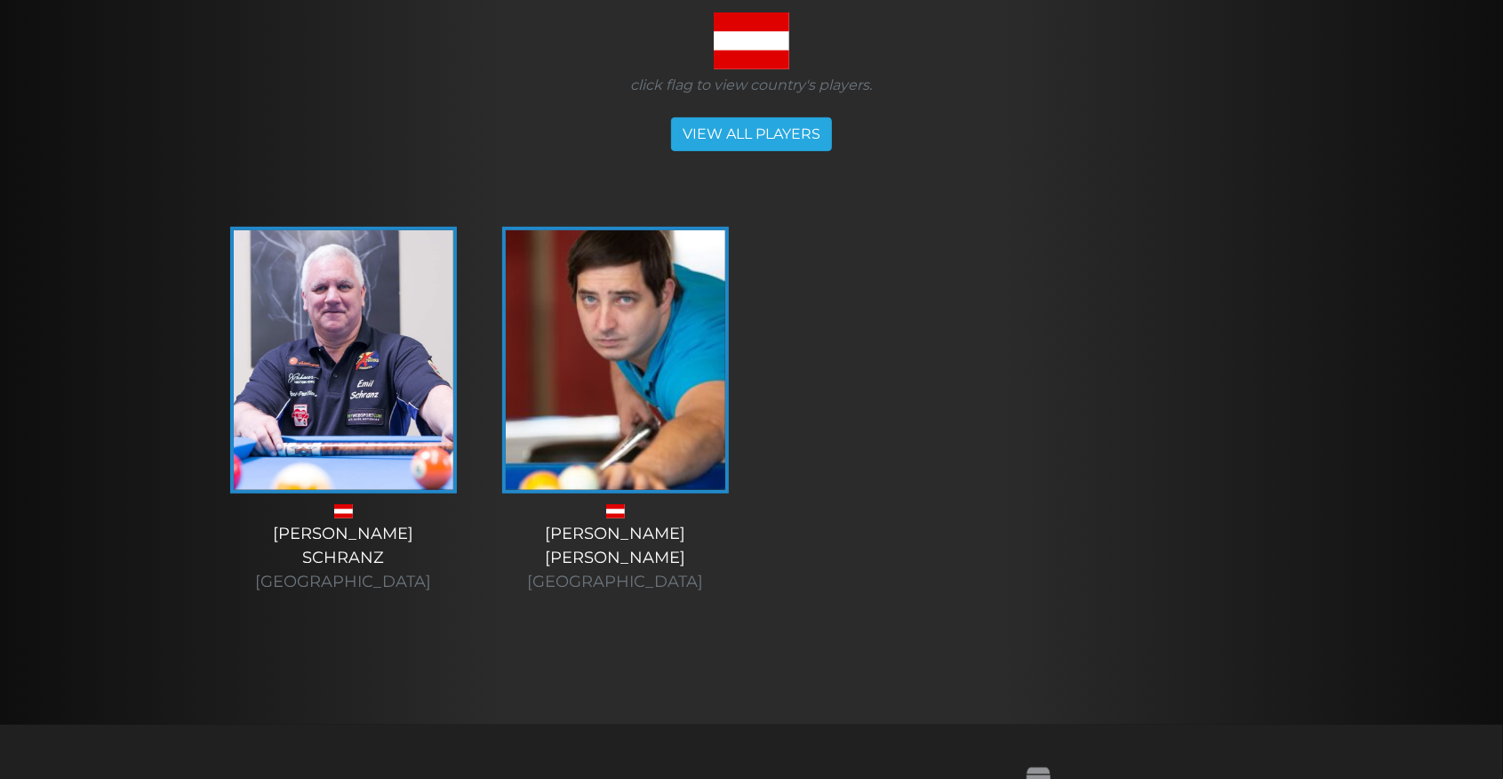
click at [353, 534] on div "[PERSON_NAME] [GEOGRAPHIC_DATA]" at bounding box center [344, 558] width 236 height 72
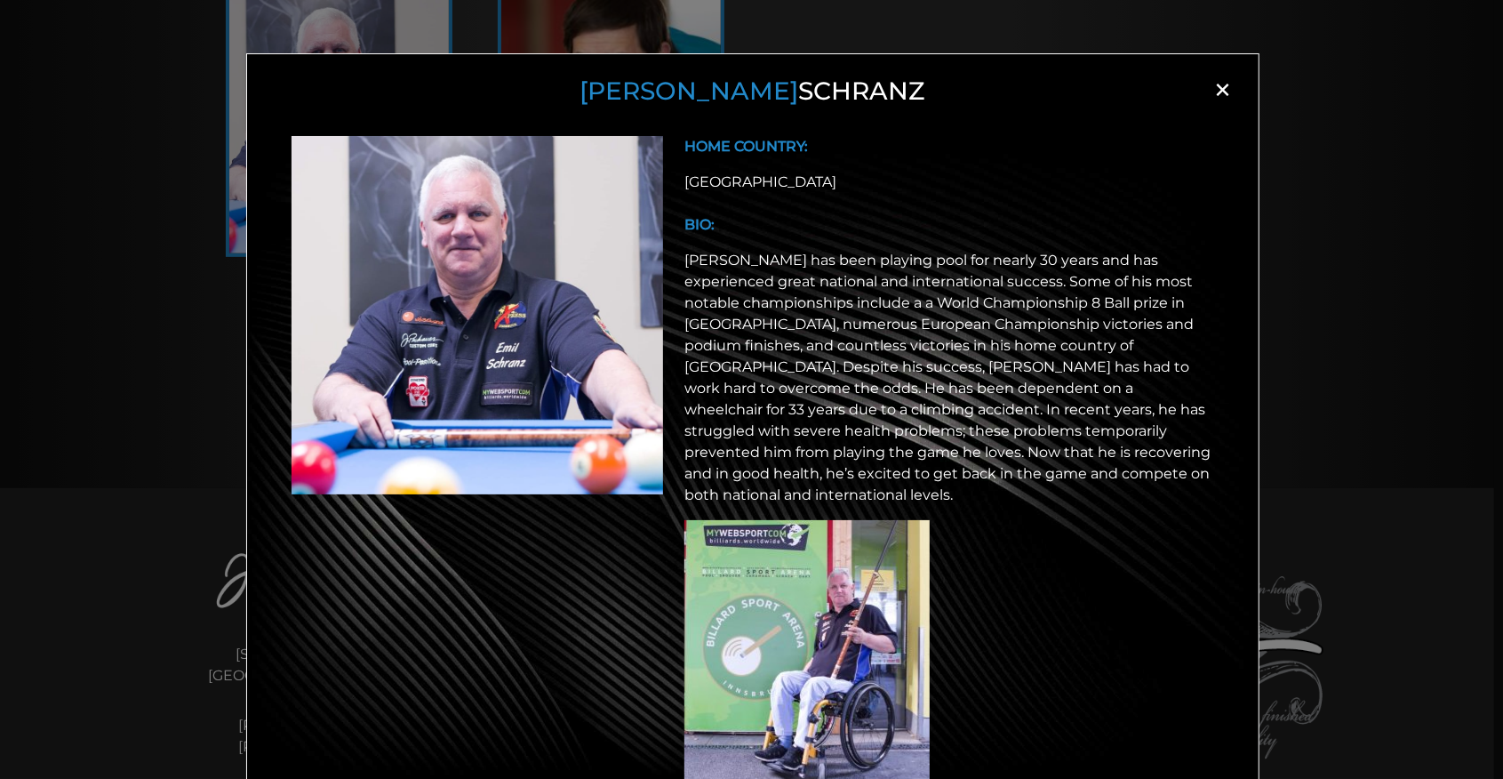
click at [1219, 87] on span "×" at bounding box center [1223, 89] width 27 height 27
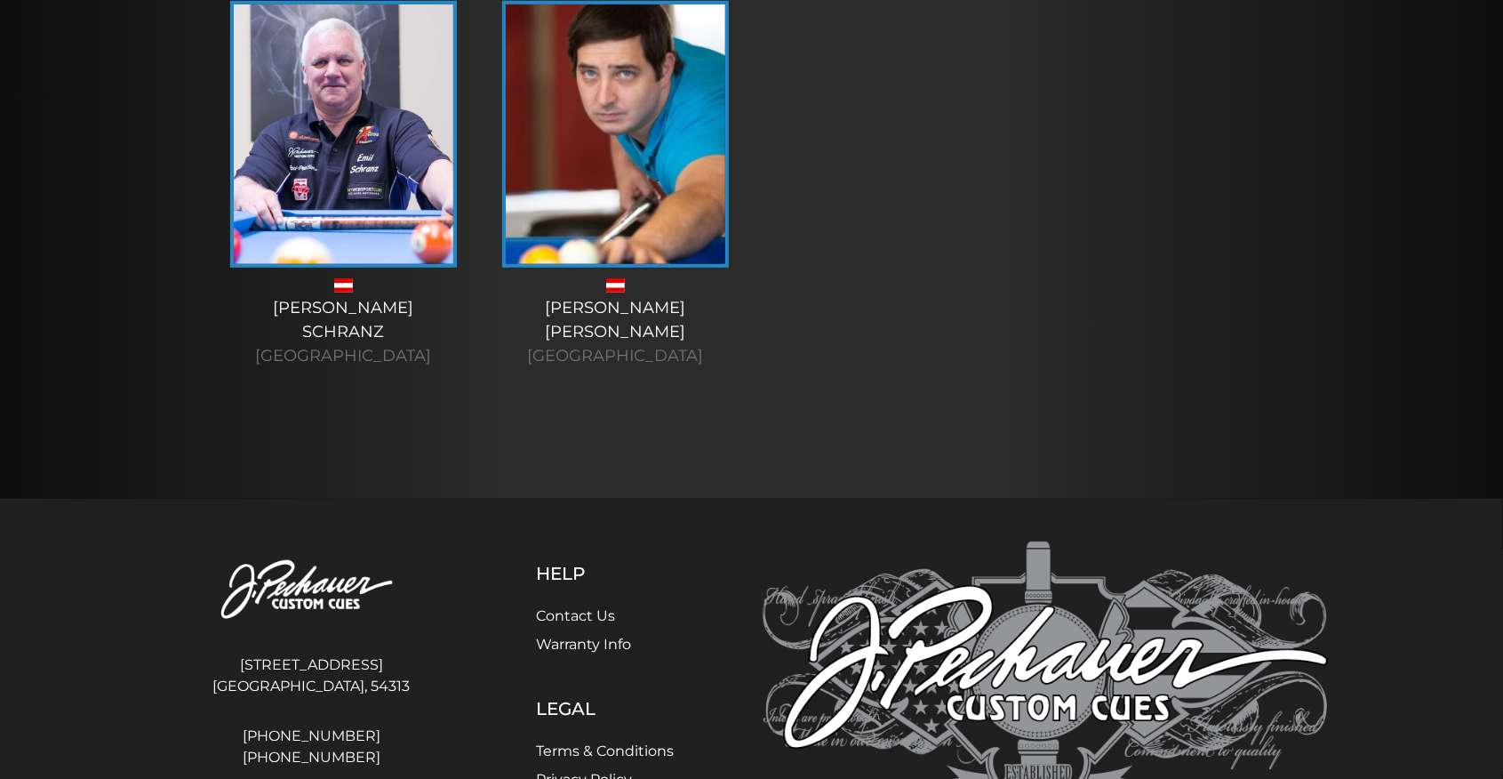
scroll to position [166, 0]
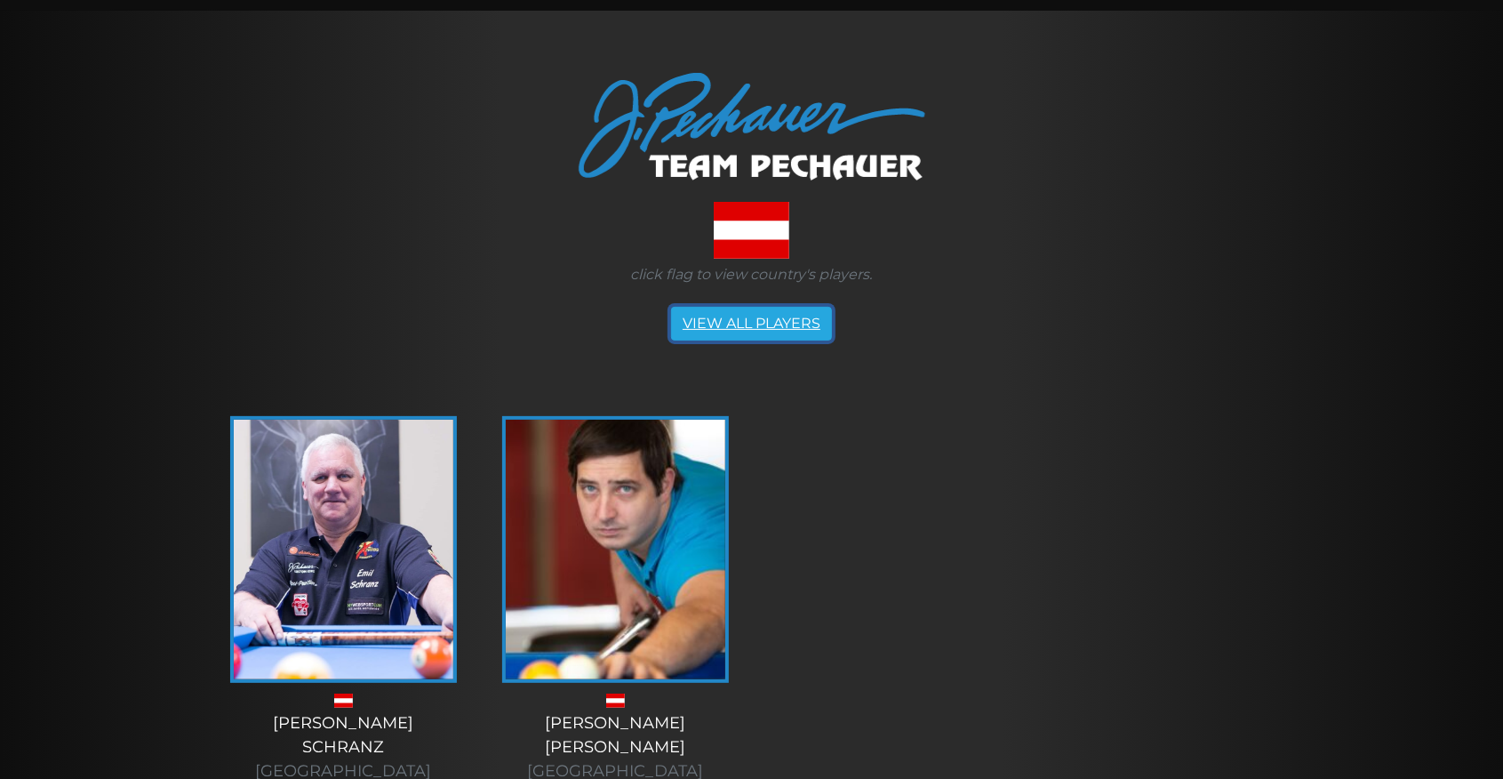
click at [752, 324] on link "VIEW ALL PLAYERS" at bounding box center [751, 324] width 161 height 34
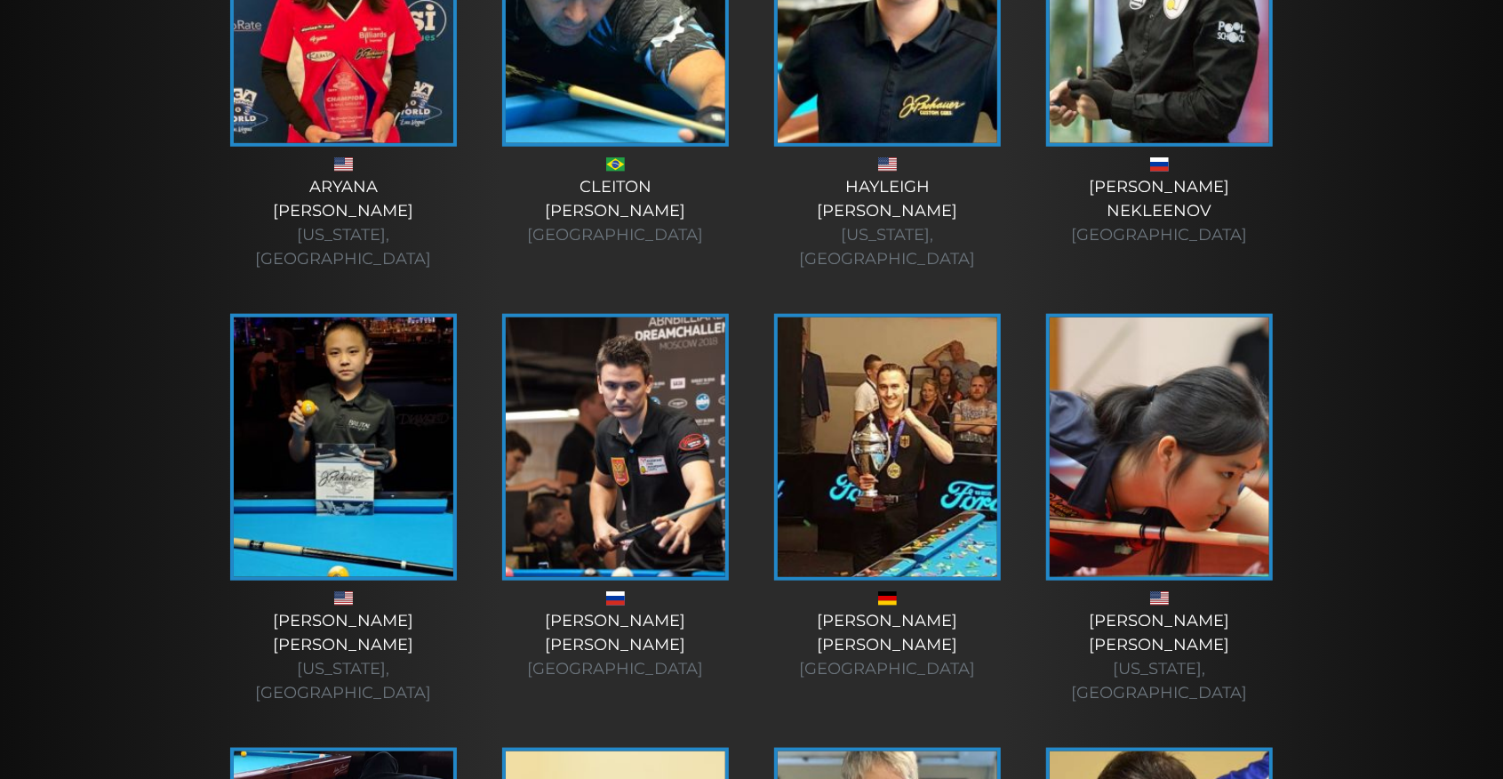
scroll to position [1125, 0]
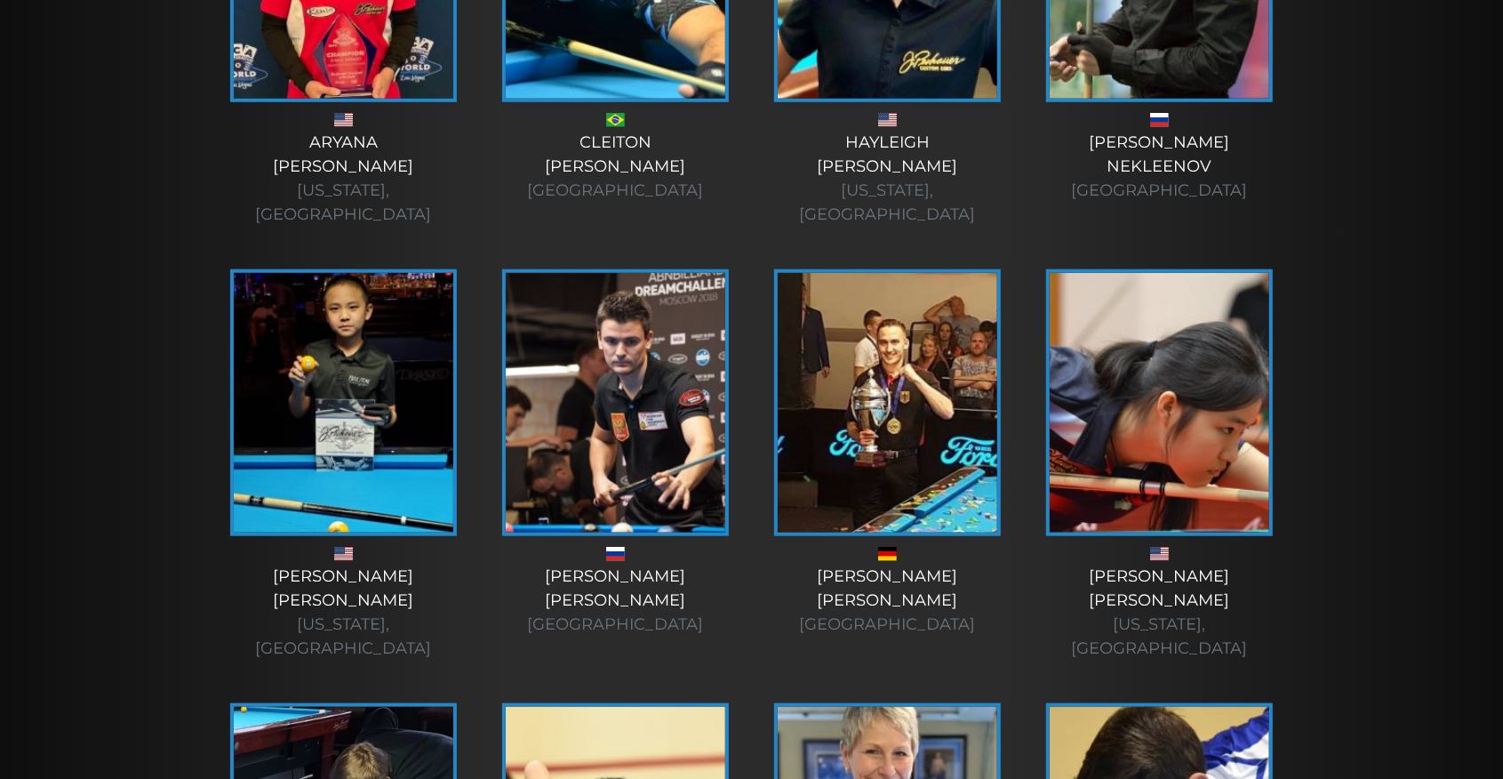
click at [617, 564] on div "Konstantin Stepanov Russia" at bounding box center [616, 600] width 236 height 72
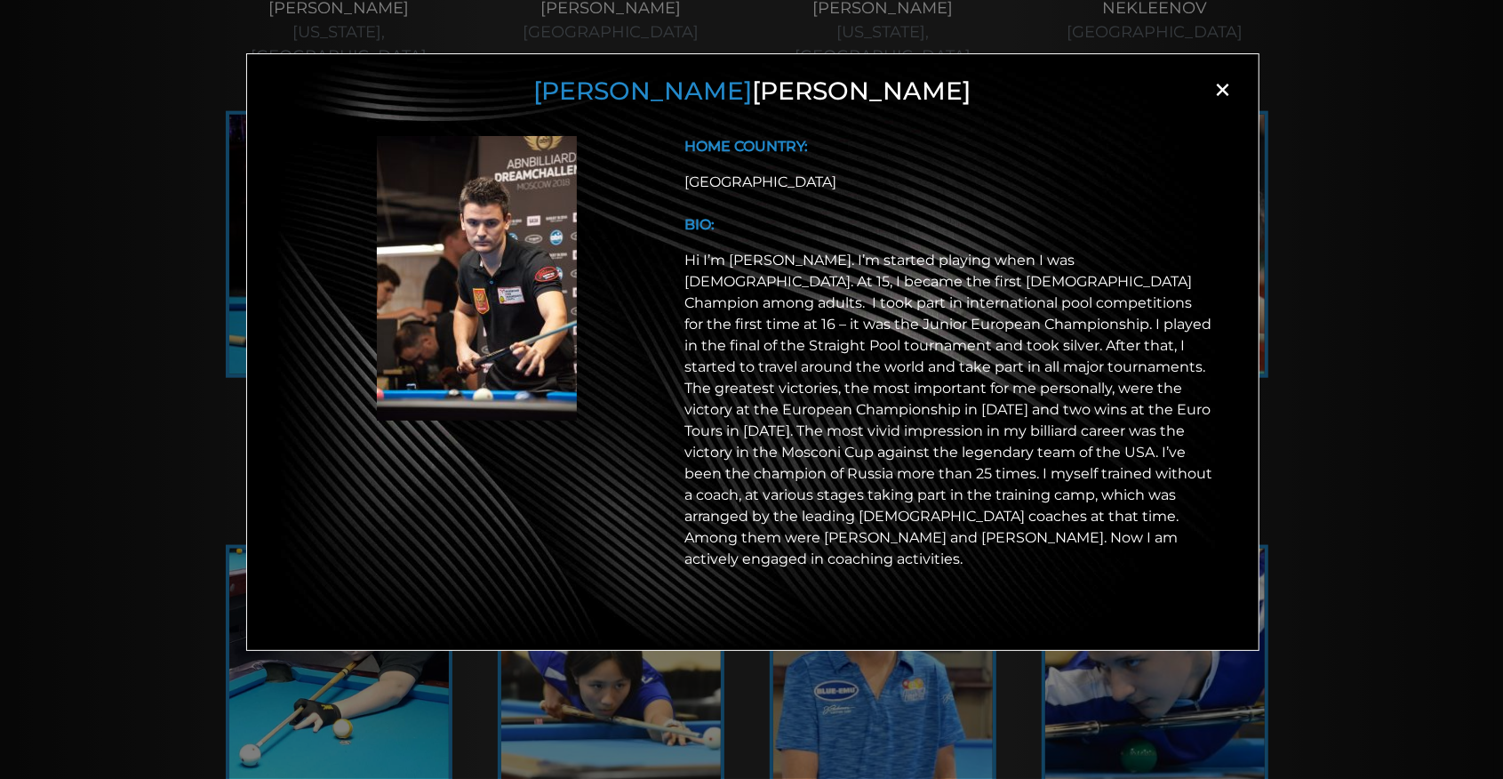
scroll to position [1303, 0]
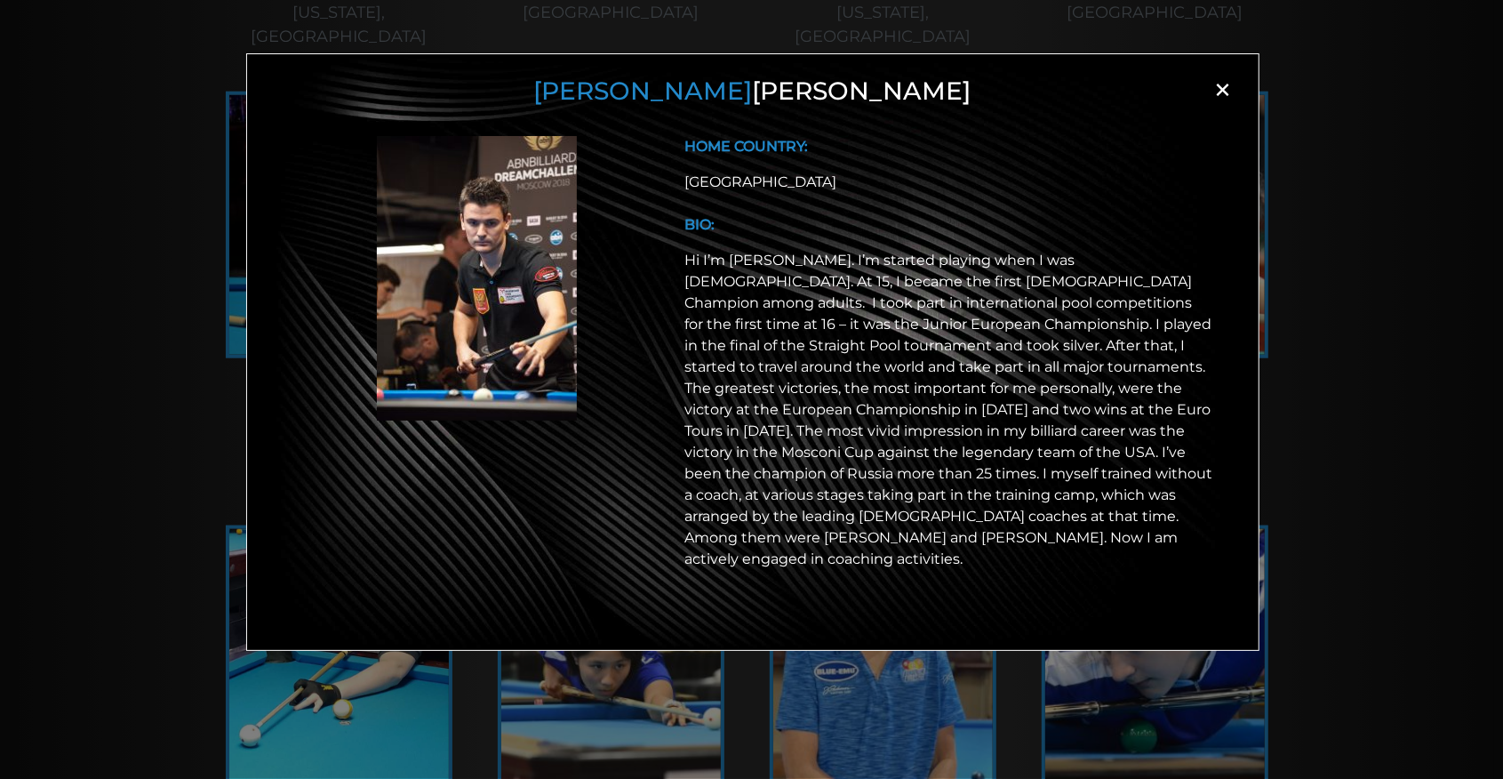
click at [1223, 91] on span "×" at bounding box center [1223, 89] width 27 height 27
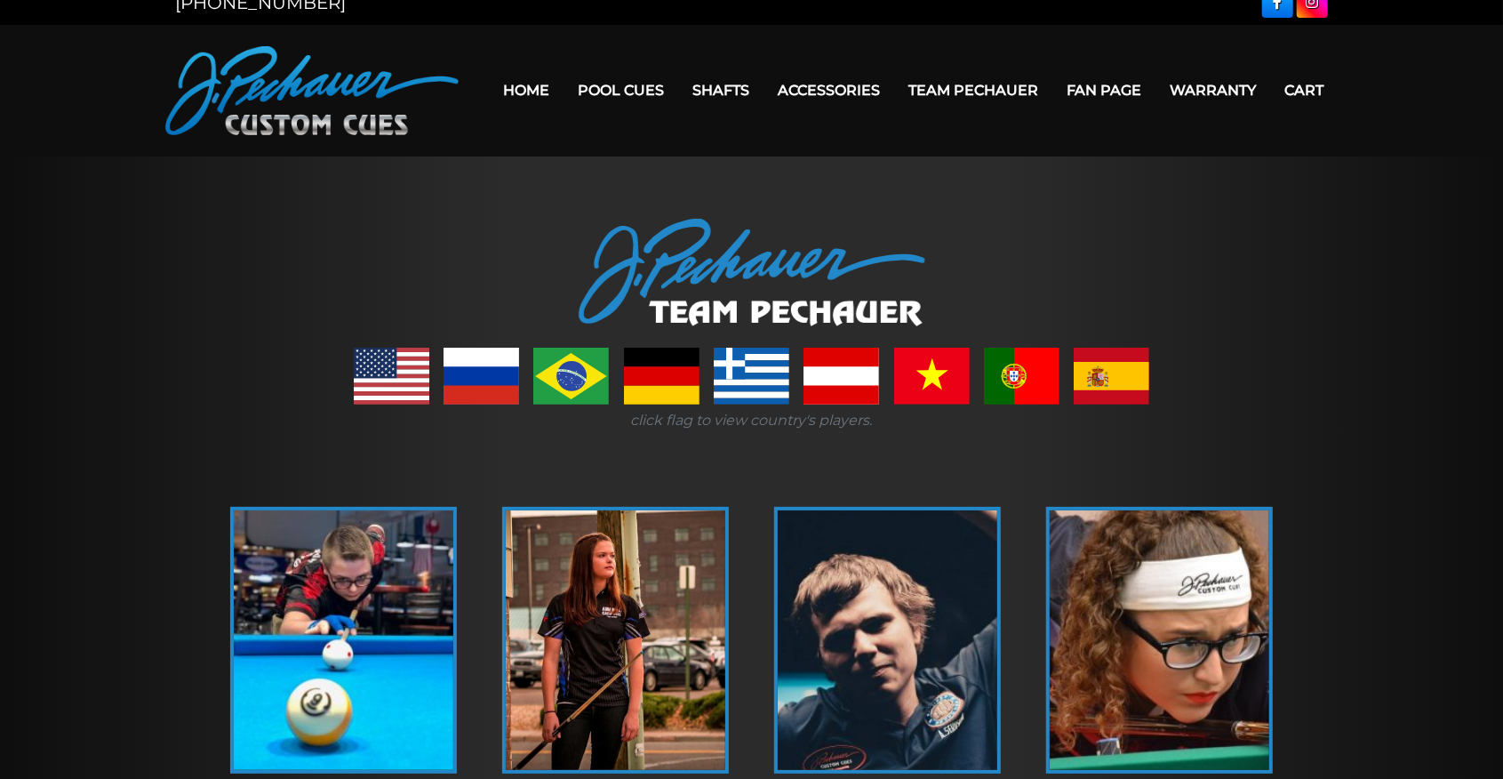
scroll to position [0, 0]
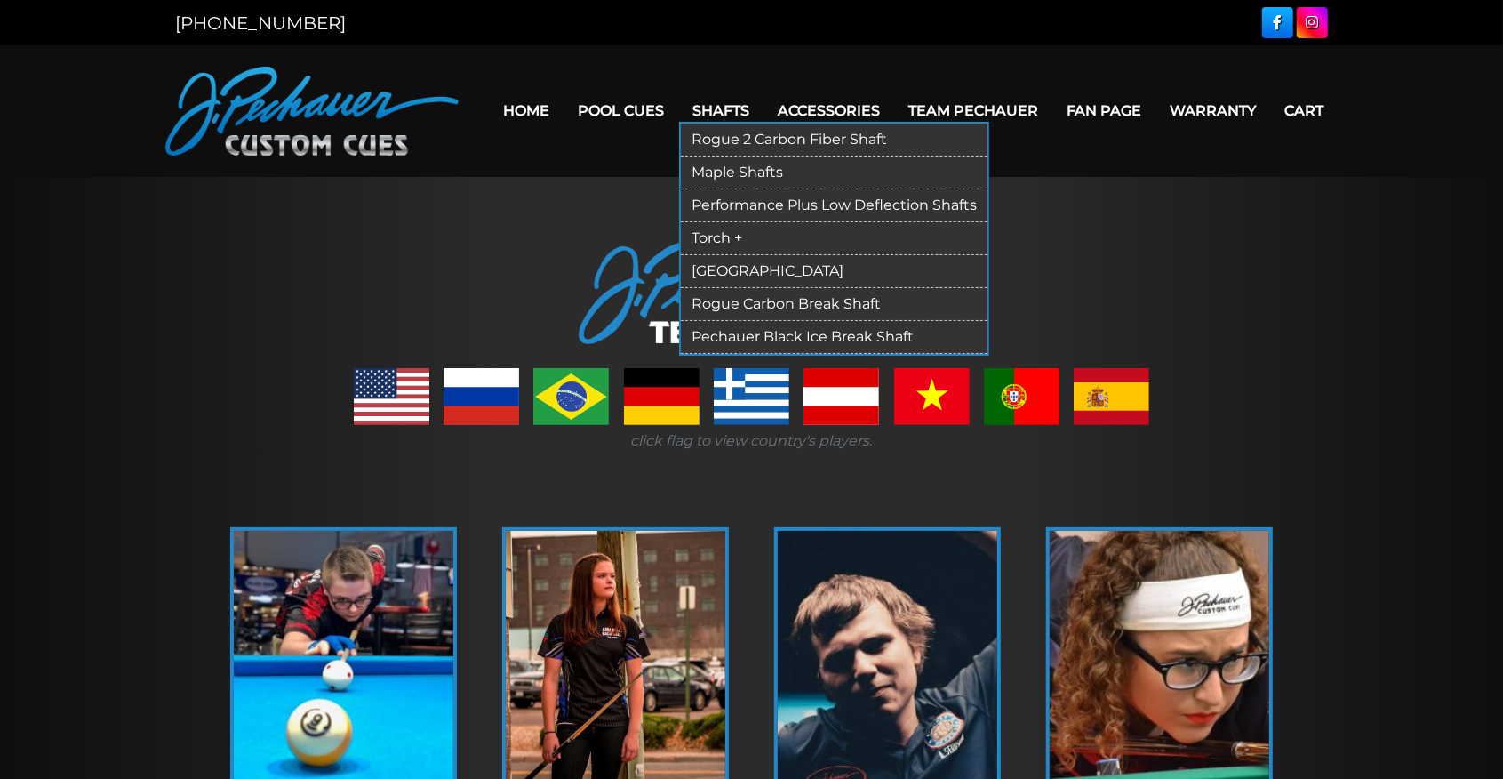
click at [735, 140] on link "Rogue 2 Carbon Fiber Shaft" at bounding box center [834, 140] width 307 height 33
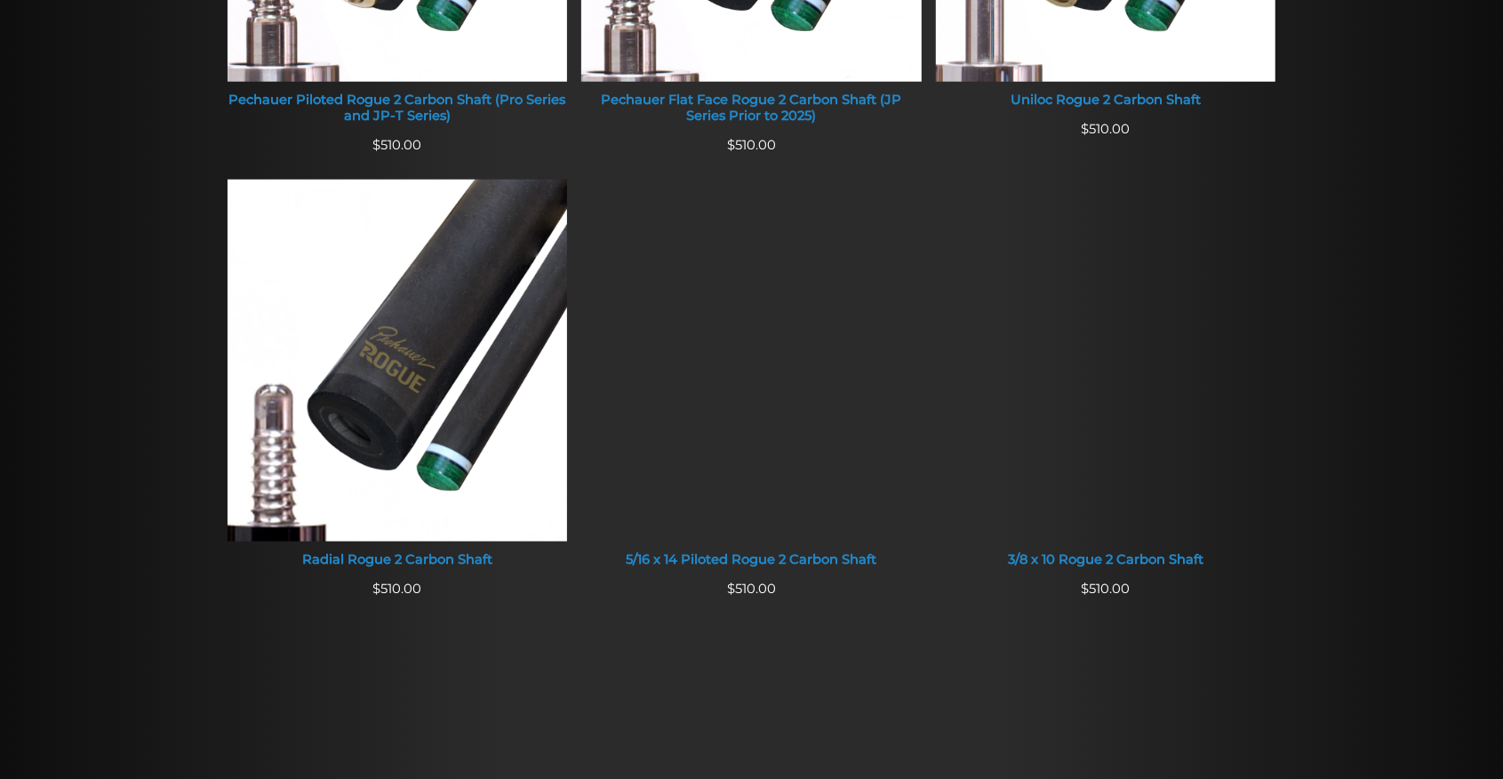
scroll to position [1066, 0]
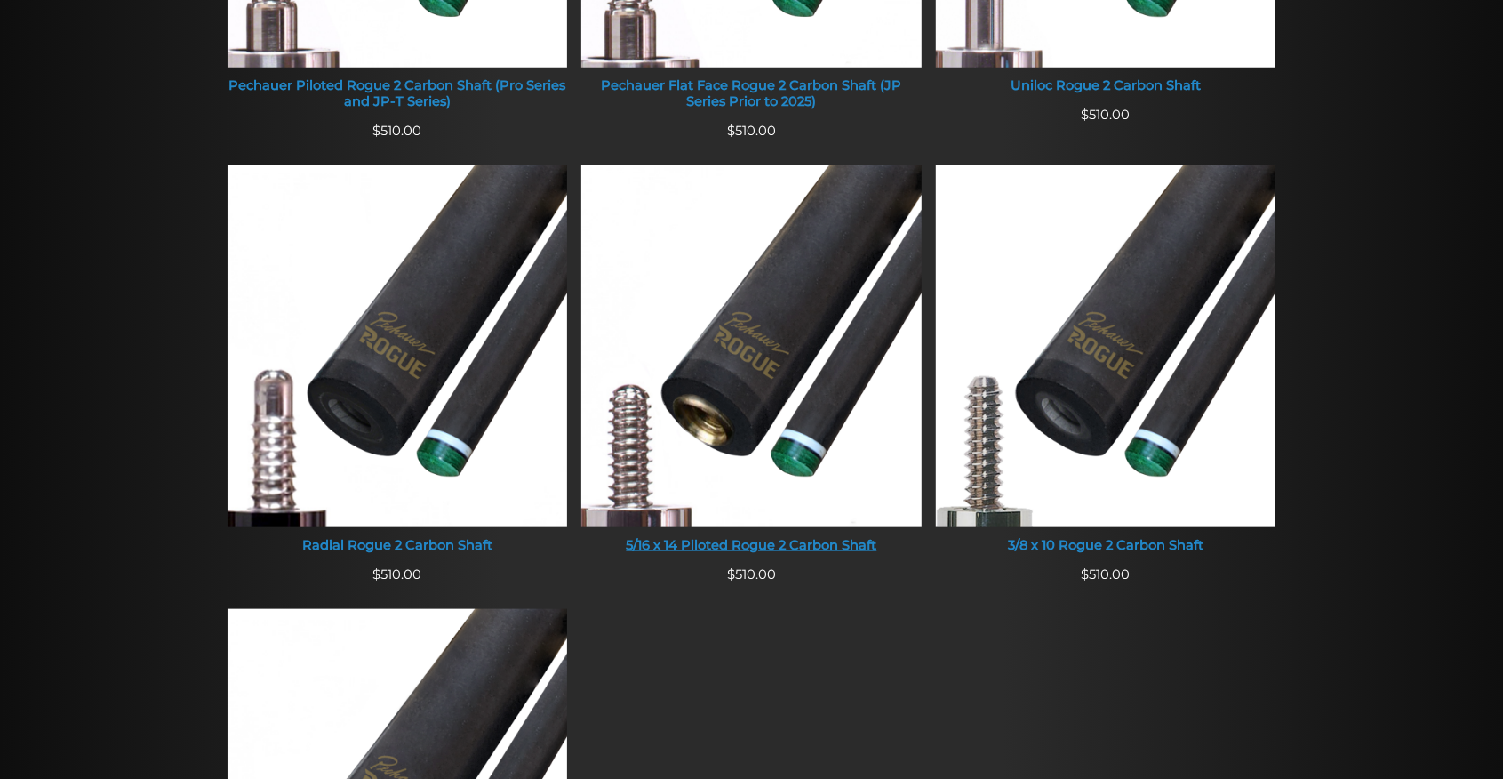
click at [733, 542] on div "5/16 x 14 Piloted Rogue 2 Carbon Shaft" at bounding box center [751, 546] width 340 height 16
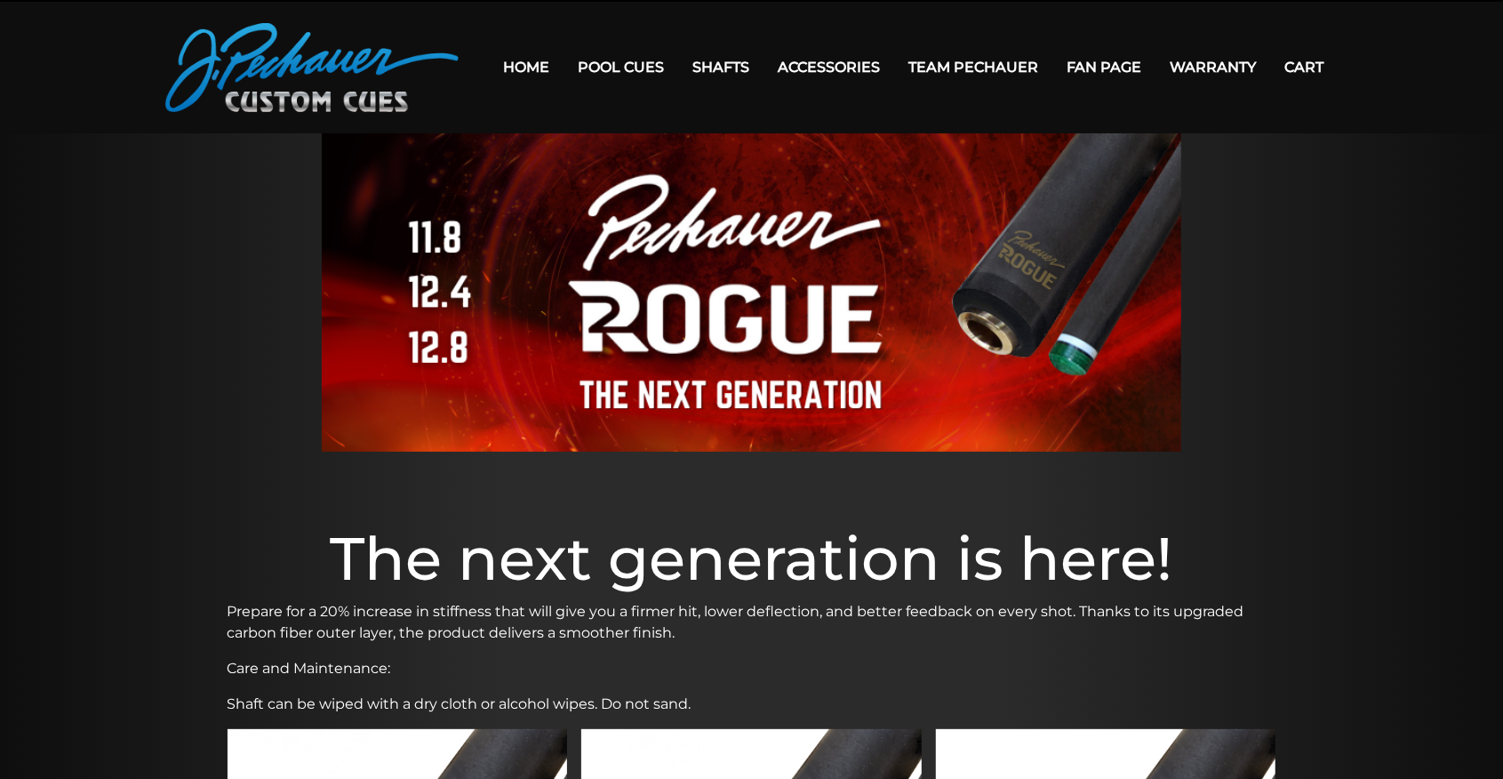
scroll to position [0, 0]
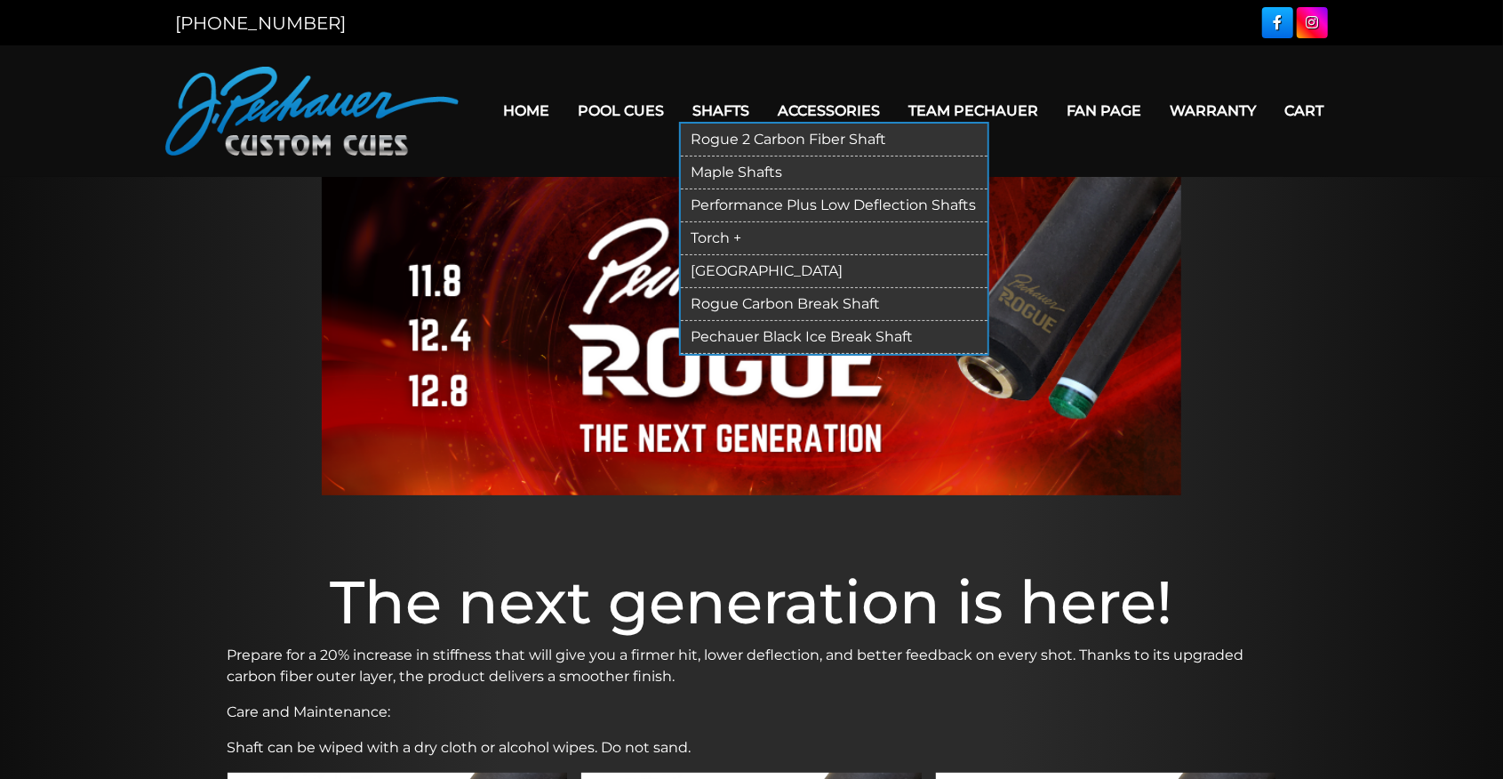
click at [733, 136] on link "Rogue 2 Carbon Fiber Shaft" at bounding box center [834, 140] width 307 height 33
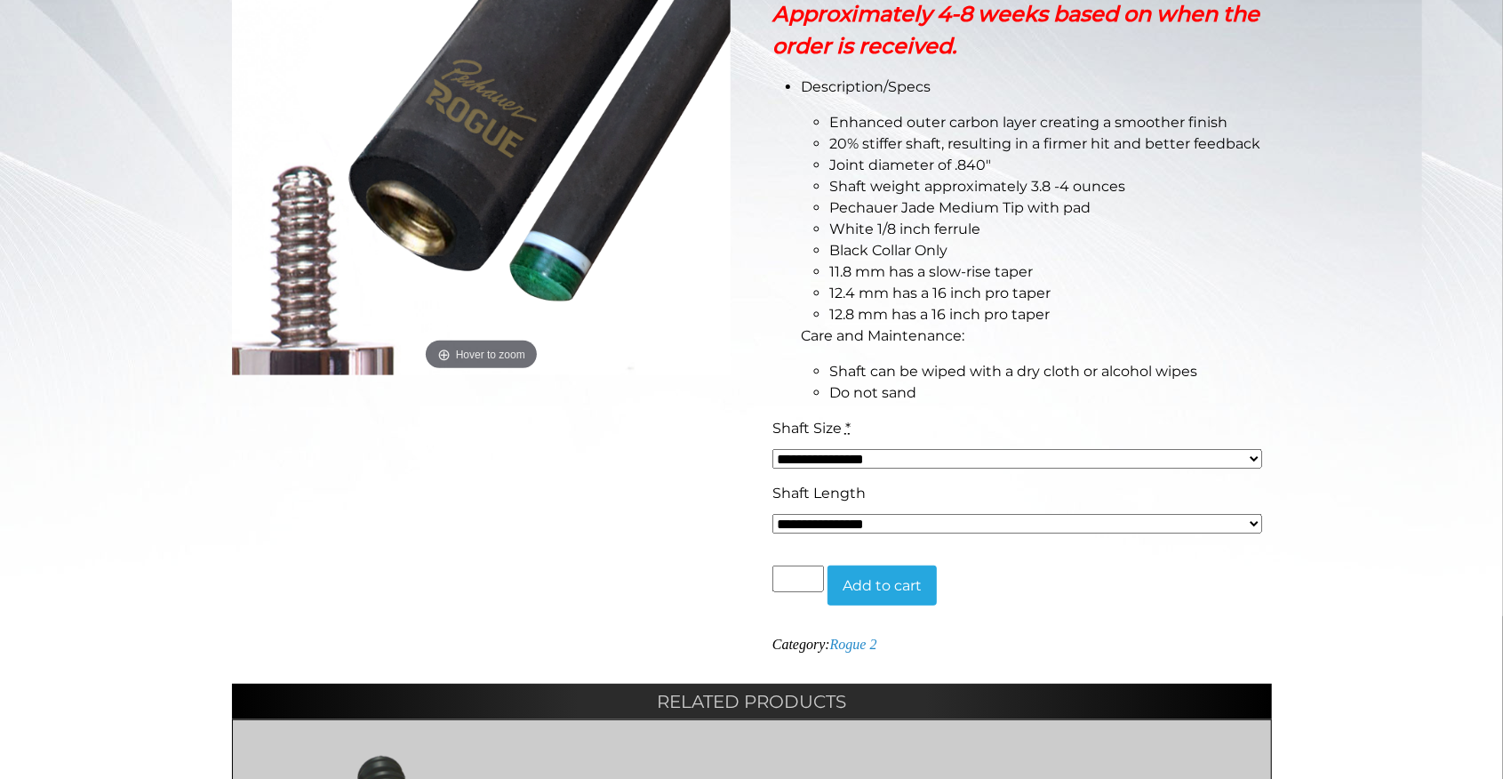
scroll to position [414, 0]
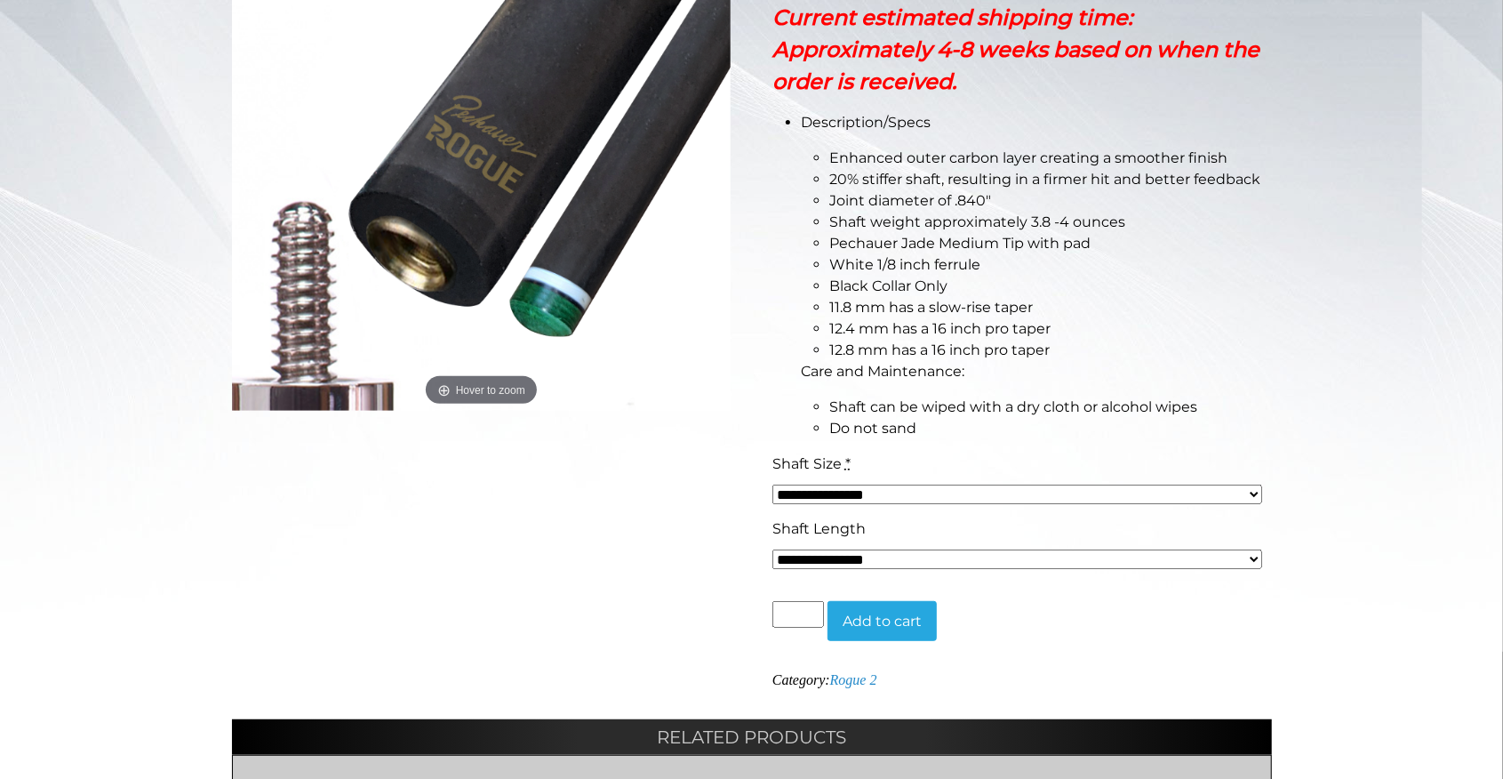
click at [1257, 492] on select "**********" at bounding box center [1017, 494] width 491 height 20
click at [1253, 555] on select "**********" at bounding box center [1017, 559] width 491 height 20
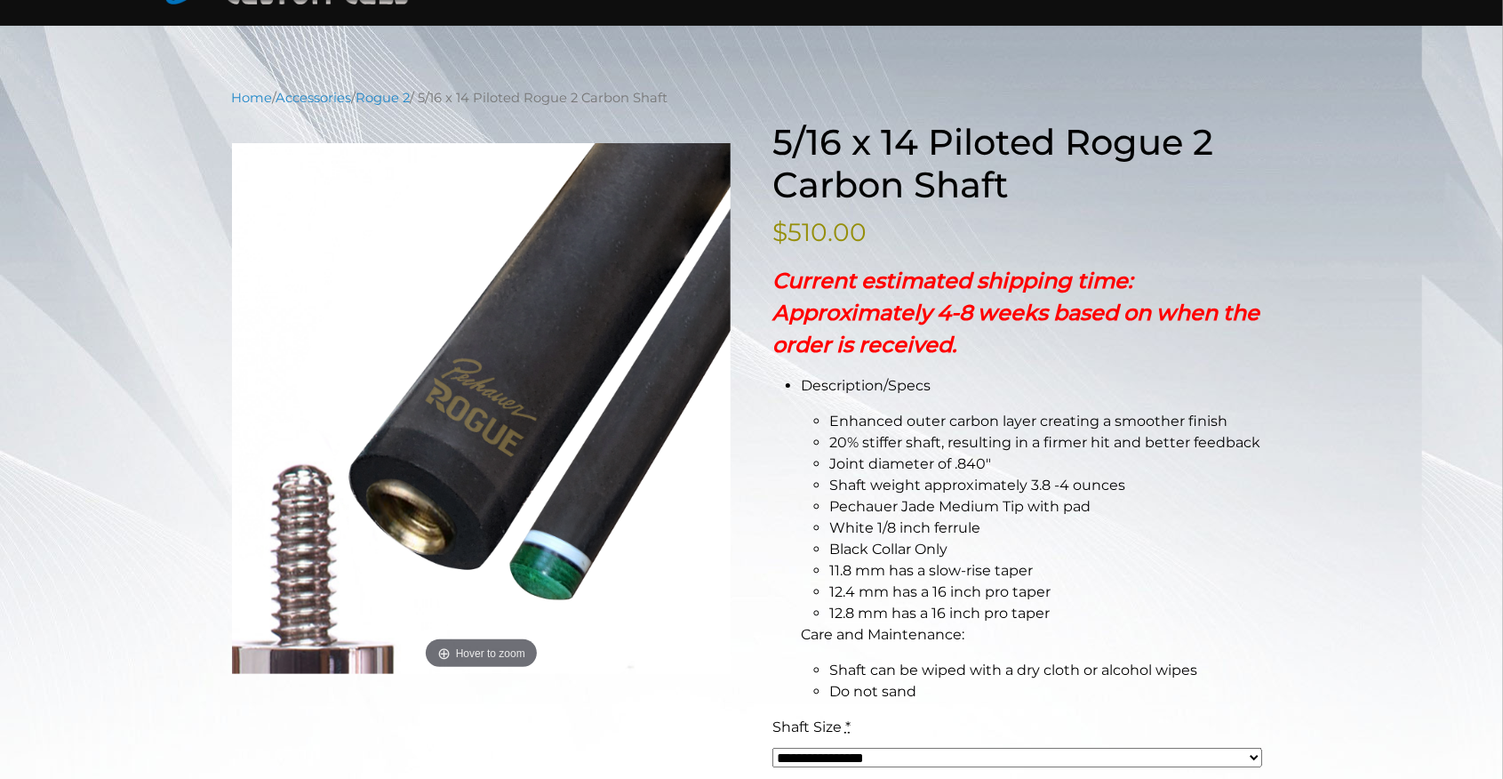
scroll to position [118, 0]
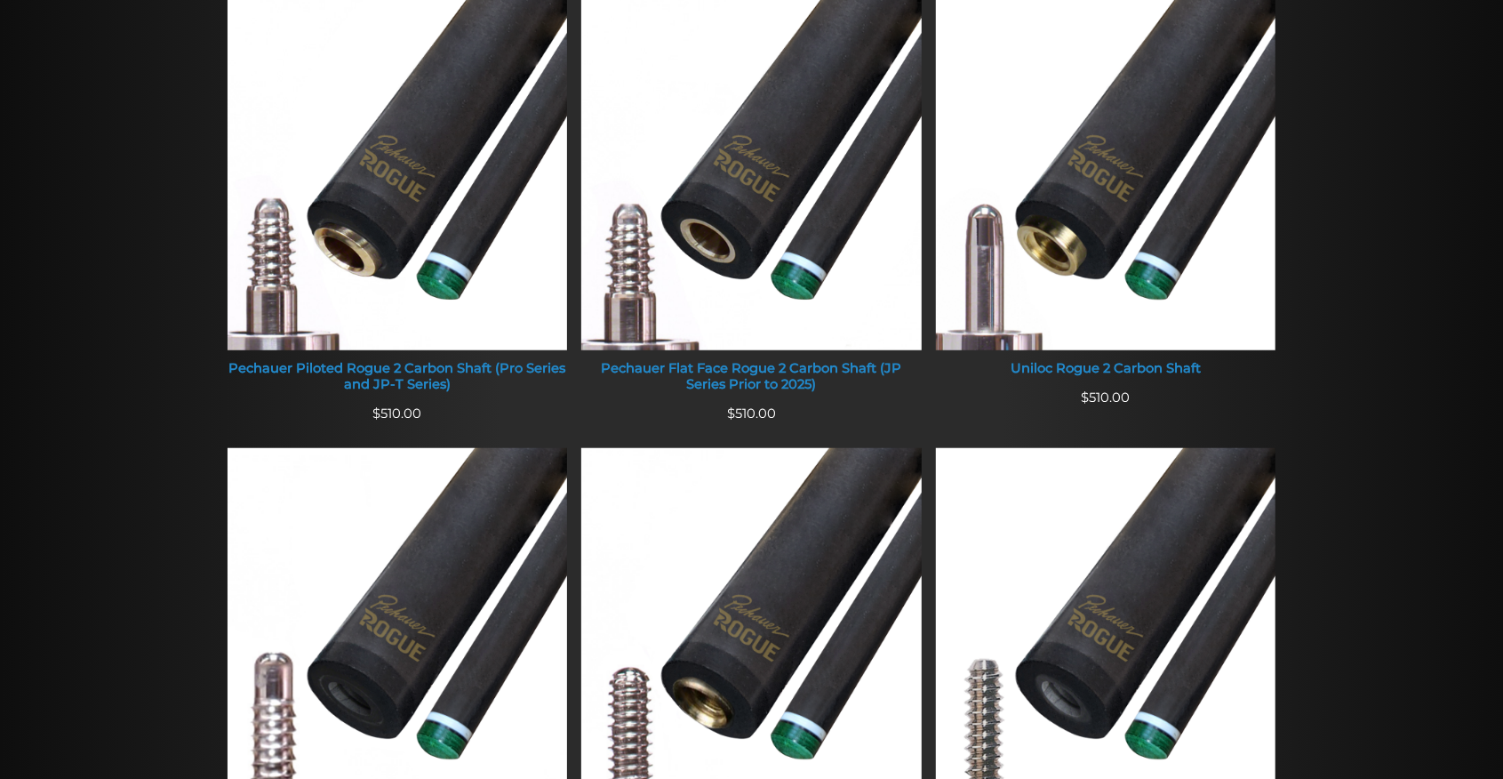
scroll to position [770, 0]
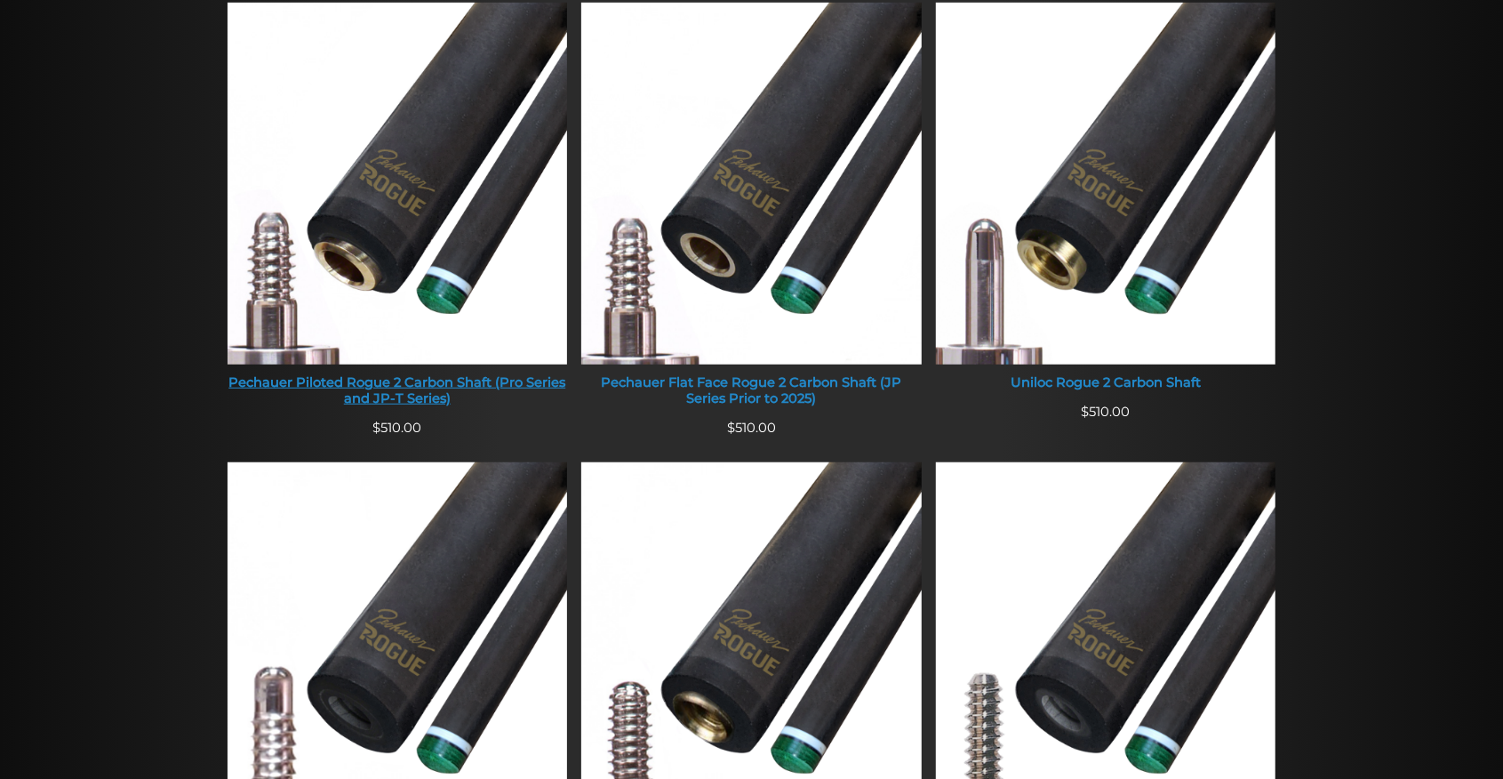
click at [366, 378] on div "Pechauer Piloted Rogue 2 Carbon Shaft (Pro Series and JP-T Series)" at bounding box center [398, 390] width 340 height 31
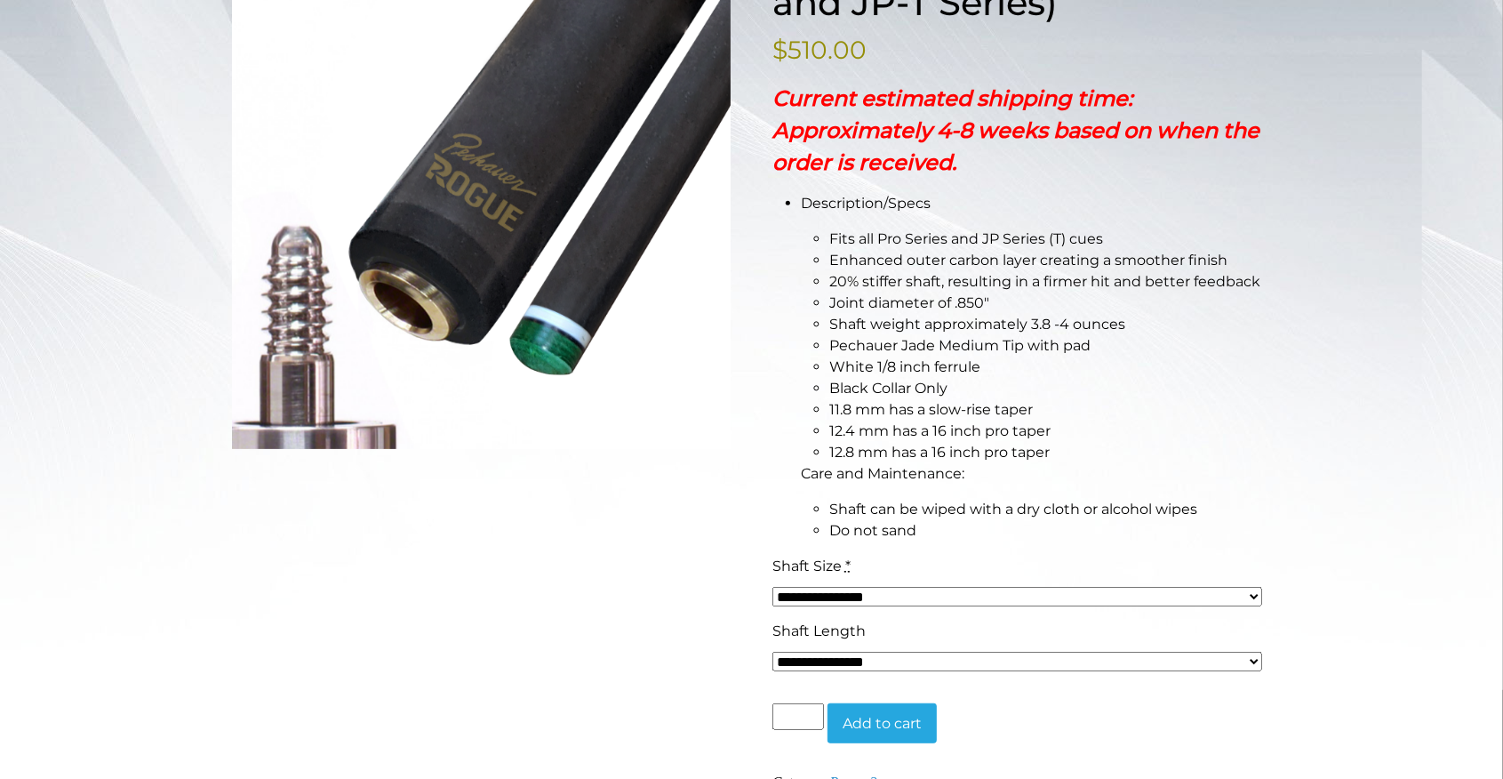
scroll to position [414, 0]
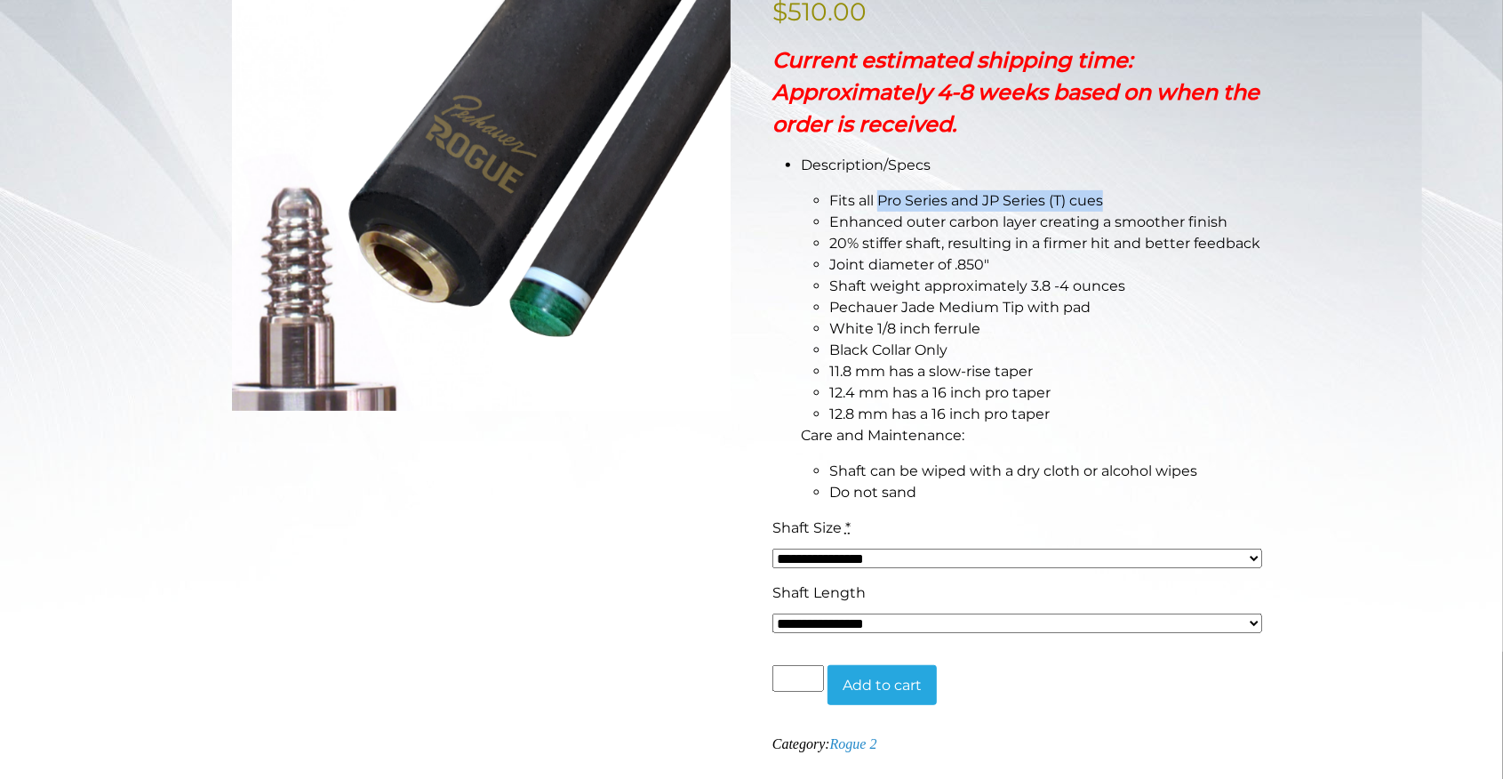
drag, startPoint x: 1107, startPoint y: 197, endPoint x: 880, endPoint y: 187, distance: 227.8
click at [880, 187] on li "Description/Specs Fits all Pro Series and JP Series (T) cues Enhanced outer car…" at bounding box center [1036, 329] width 471 height 348
copy li "Pro Series and JP Series (T) cues"
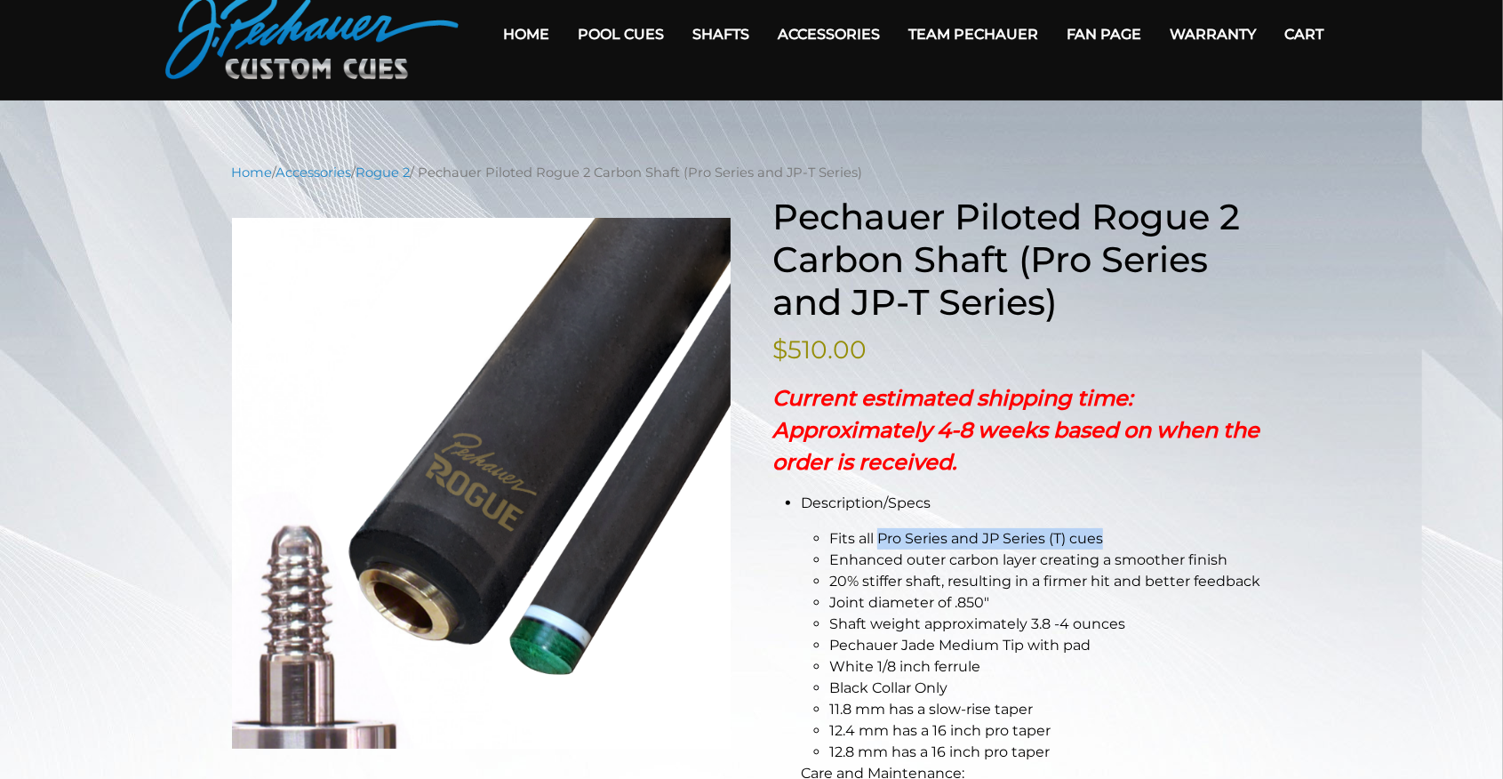
scroll to position [59, 0]
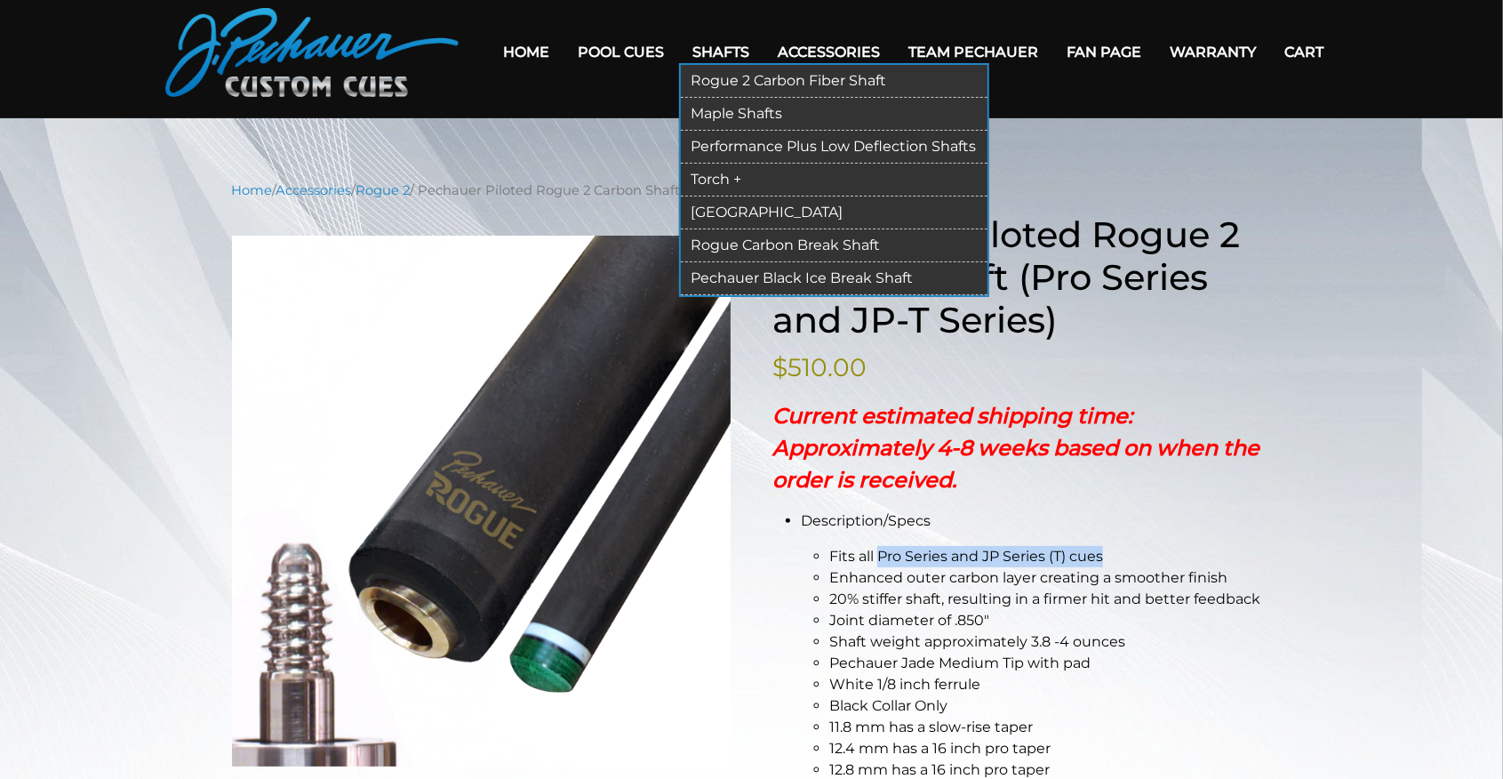
click at [754, 83] on link "Rogue 2 Carbon Fiber Shaft" at bounding box center [834, 81] width 307 height 33
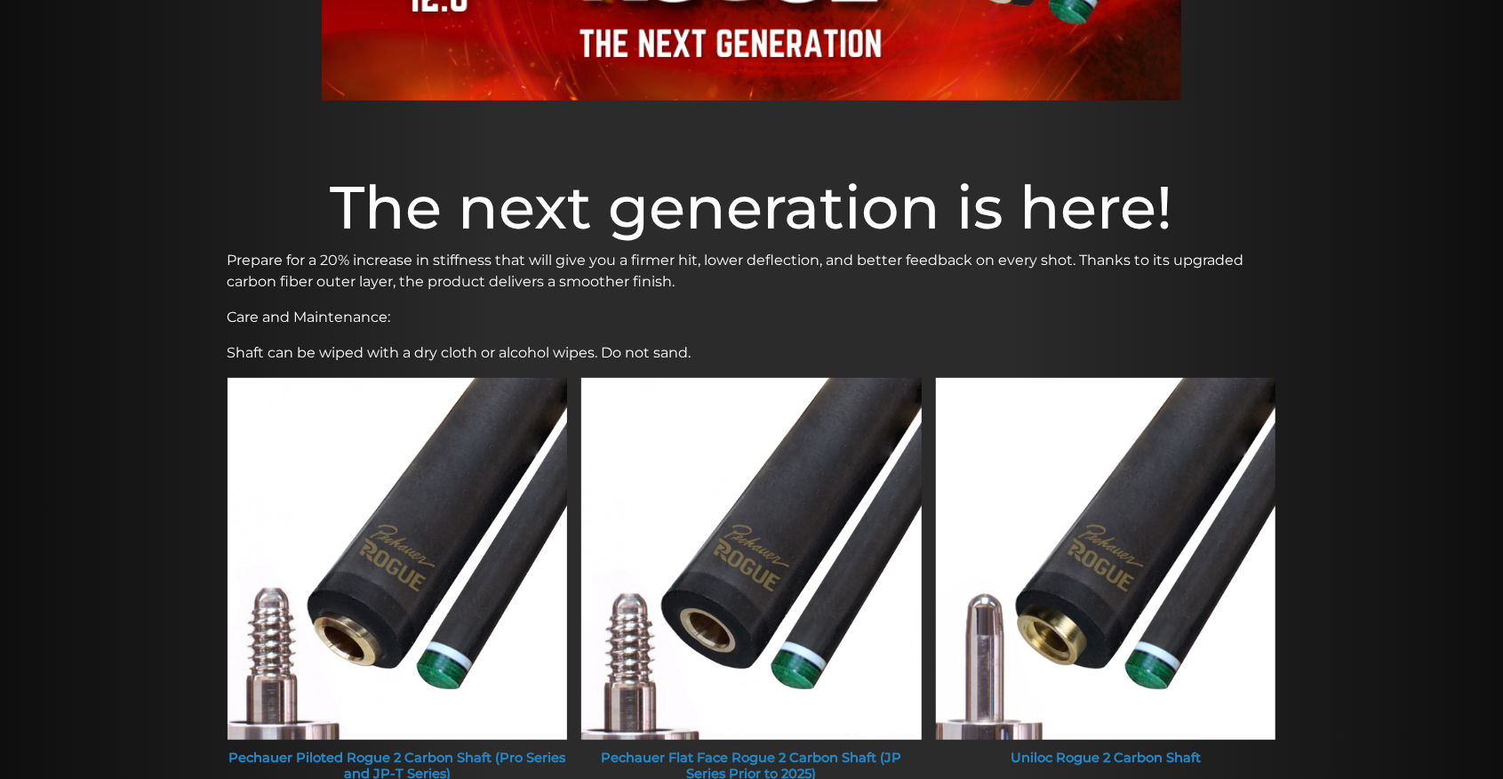
scroll to position [533, 0]
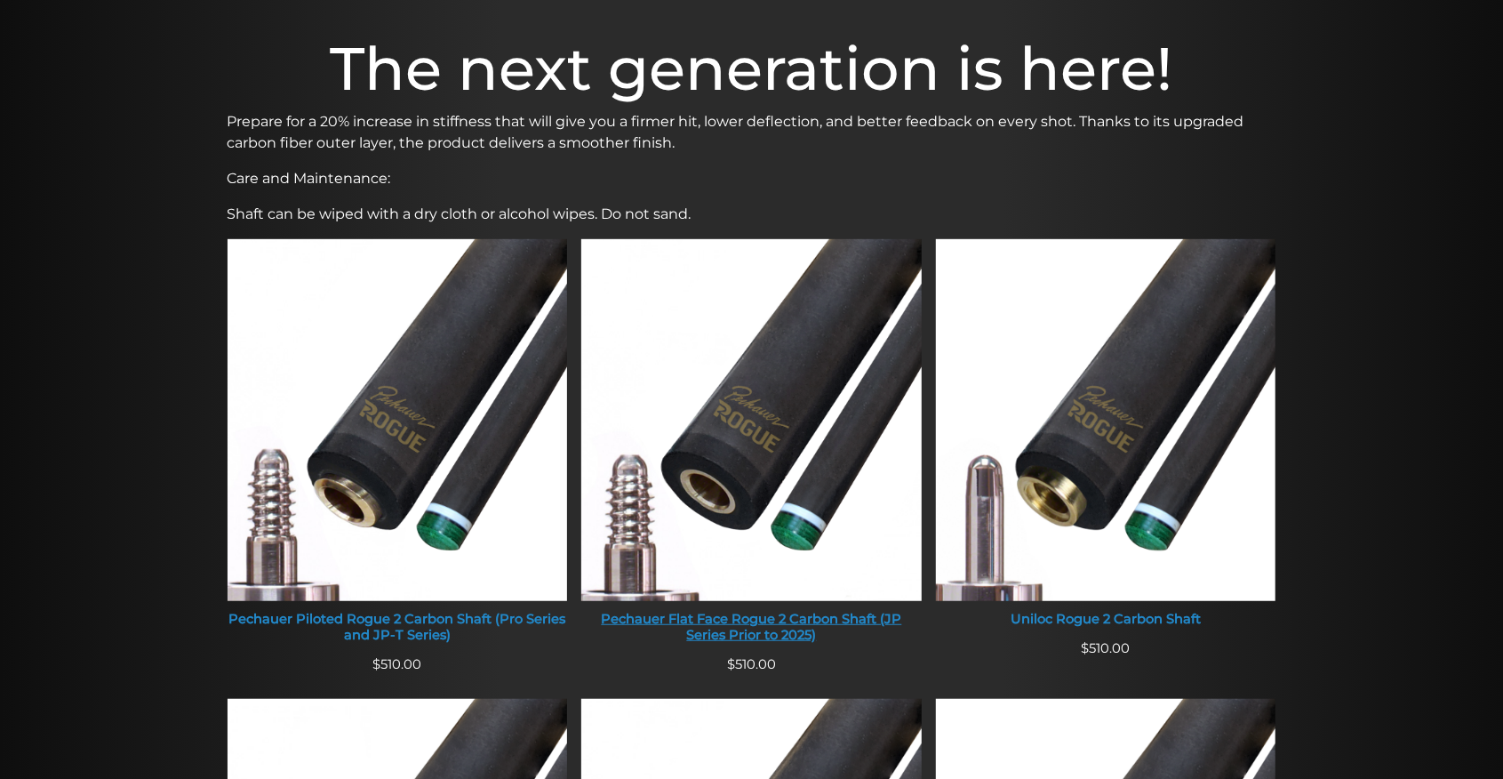
click at [738, 621] on div "Pechauer Flat Face Rogue 2 Carbon Shaft (JP Series Prior to 2025)" at bounding box center [751, 626] width 340 height 31
click at [417, 617] on div "Pechauer Piloted Rogue 2 Carbon Shaft (Pro Series and JP-T Series)" at bounding box center [398, 626] width 340 height 31
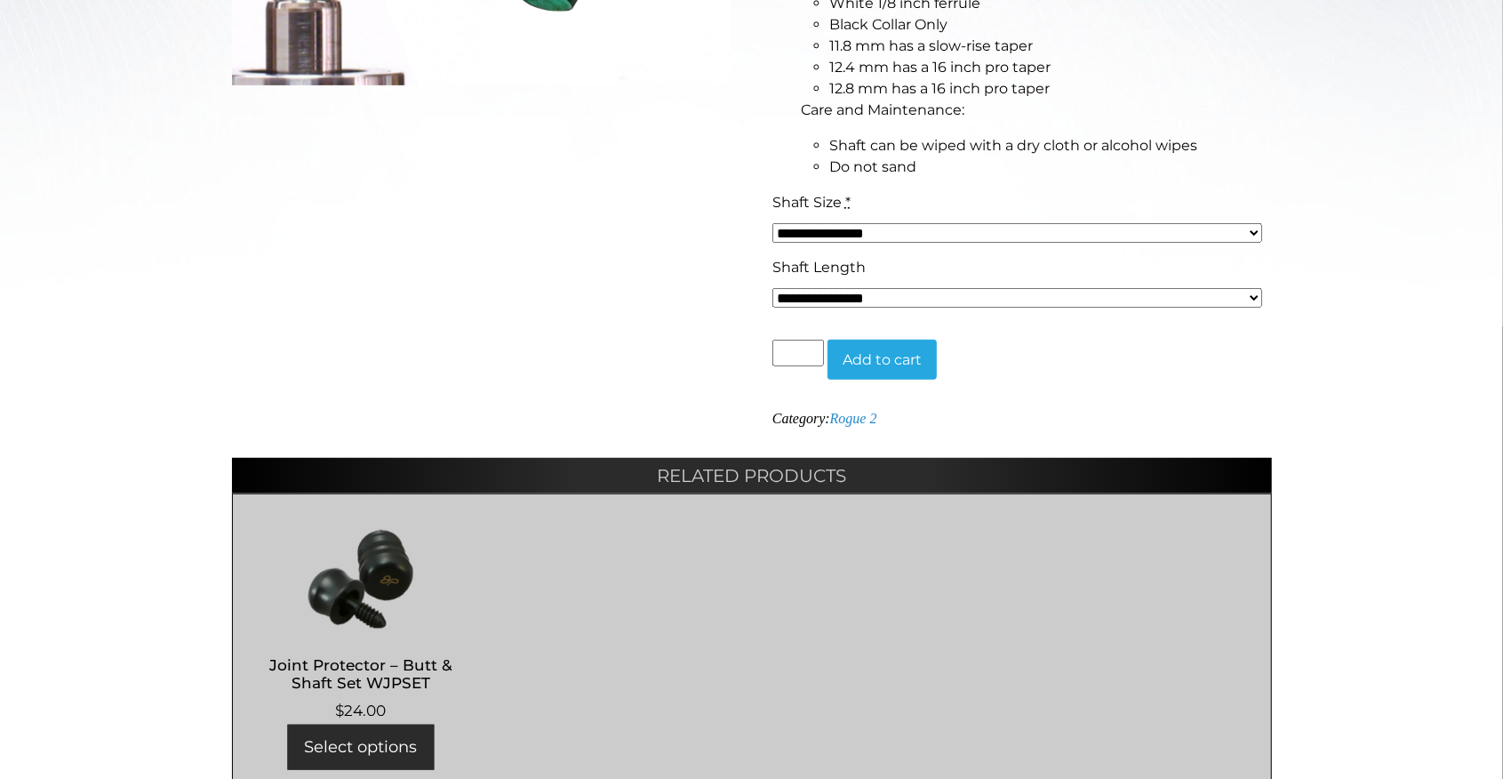
scroll to position [592, 0]
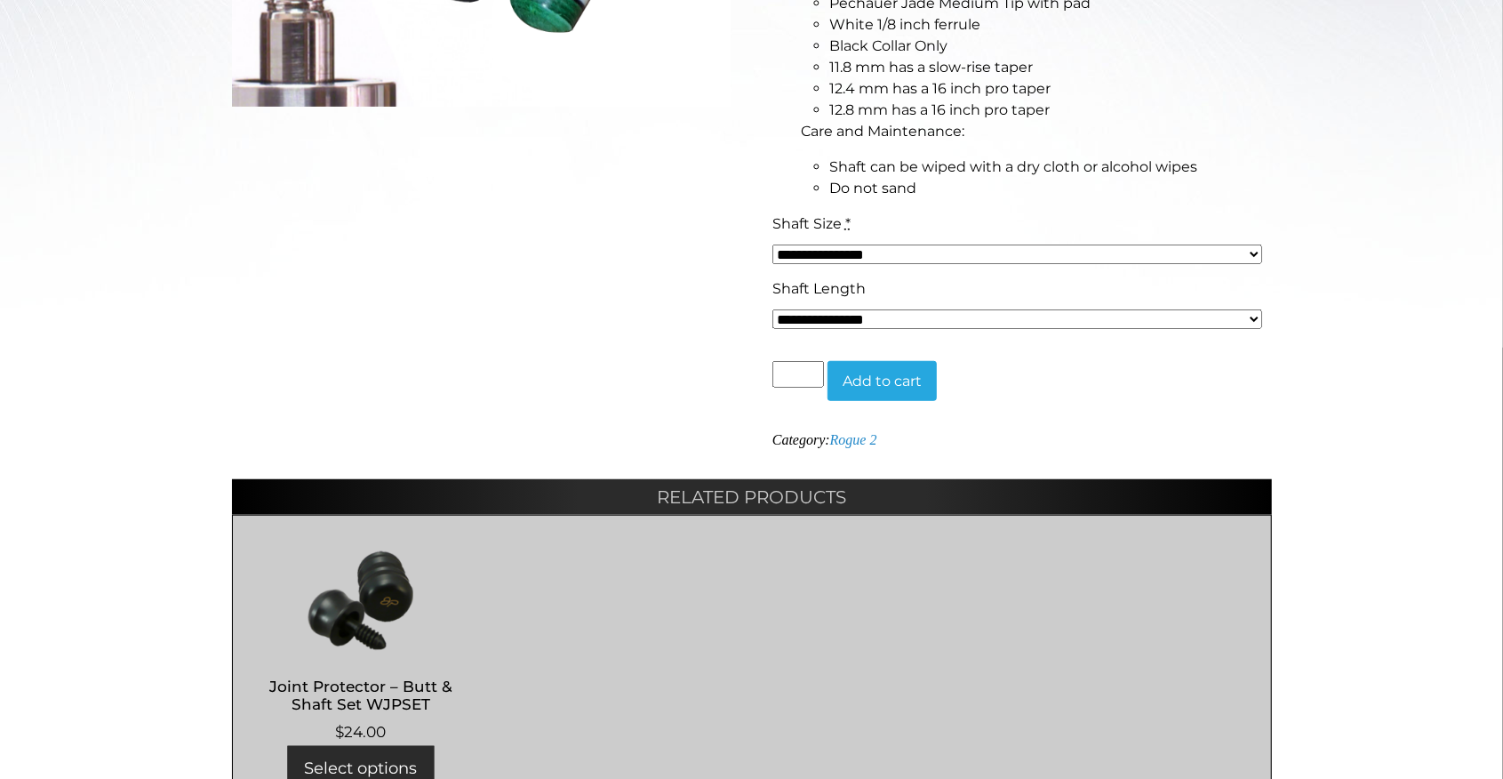
scroll to position [651, 0]
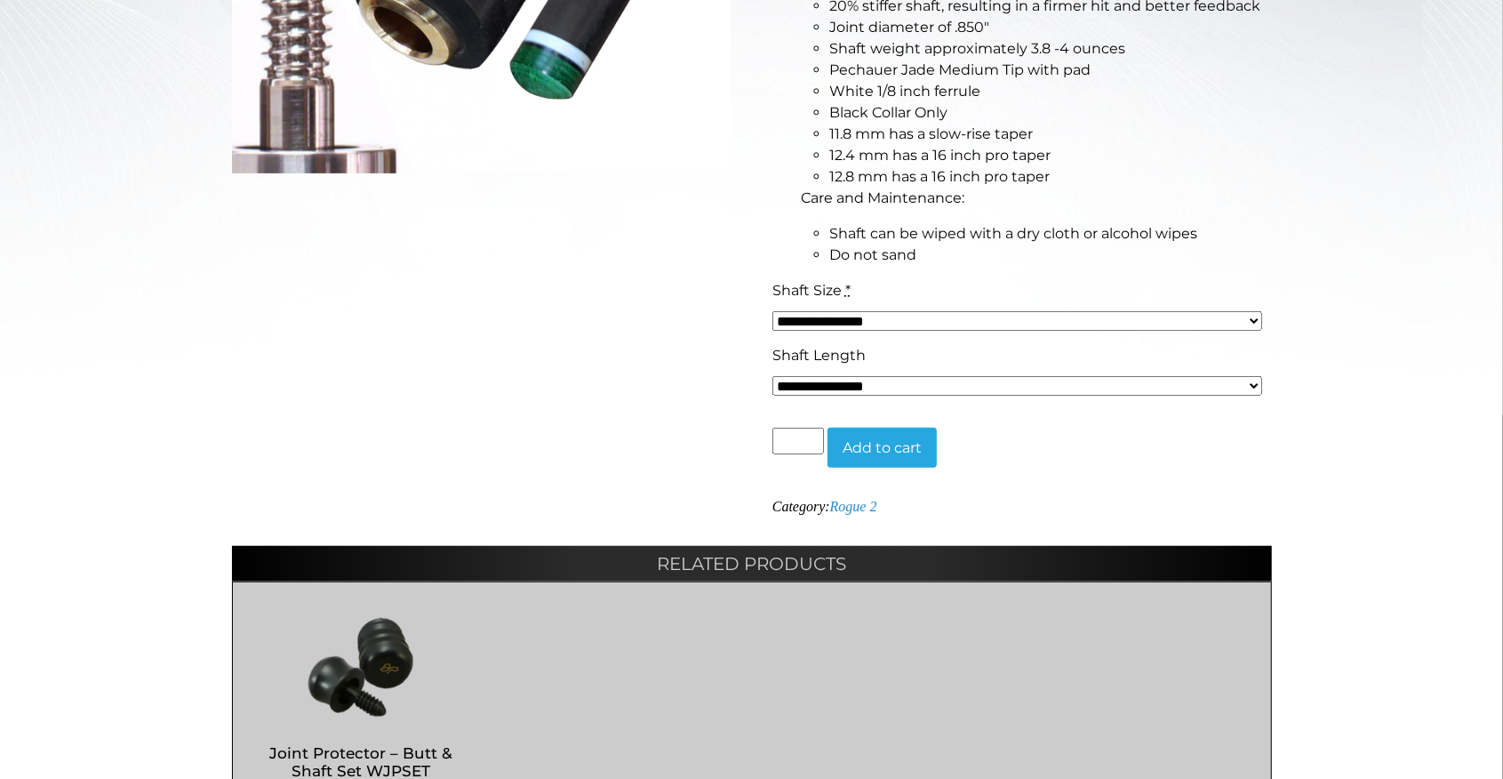
click at [1256, 321] on select "**********" at bounding box center [1017, 321] width 491 height 20
select select "*****"
click at [772, 311] on select "**********" at bounding box center [1017, 321] width 491 height 20
click at [899, 450] on button "Add to cart" at bounding box center [881, 447] width 109 height 41
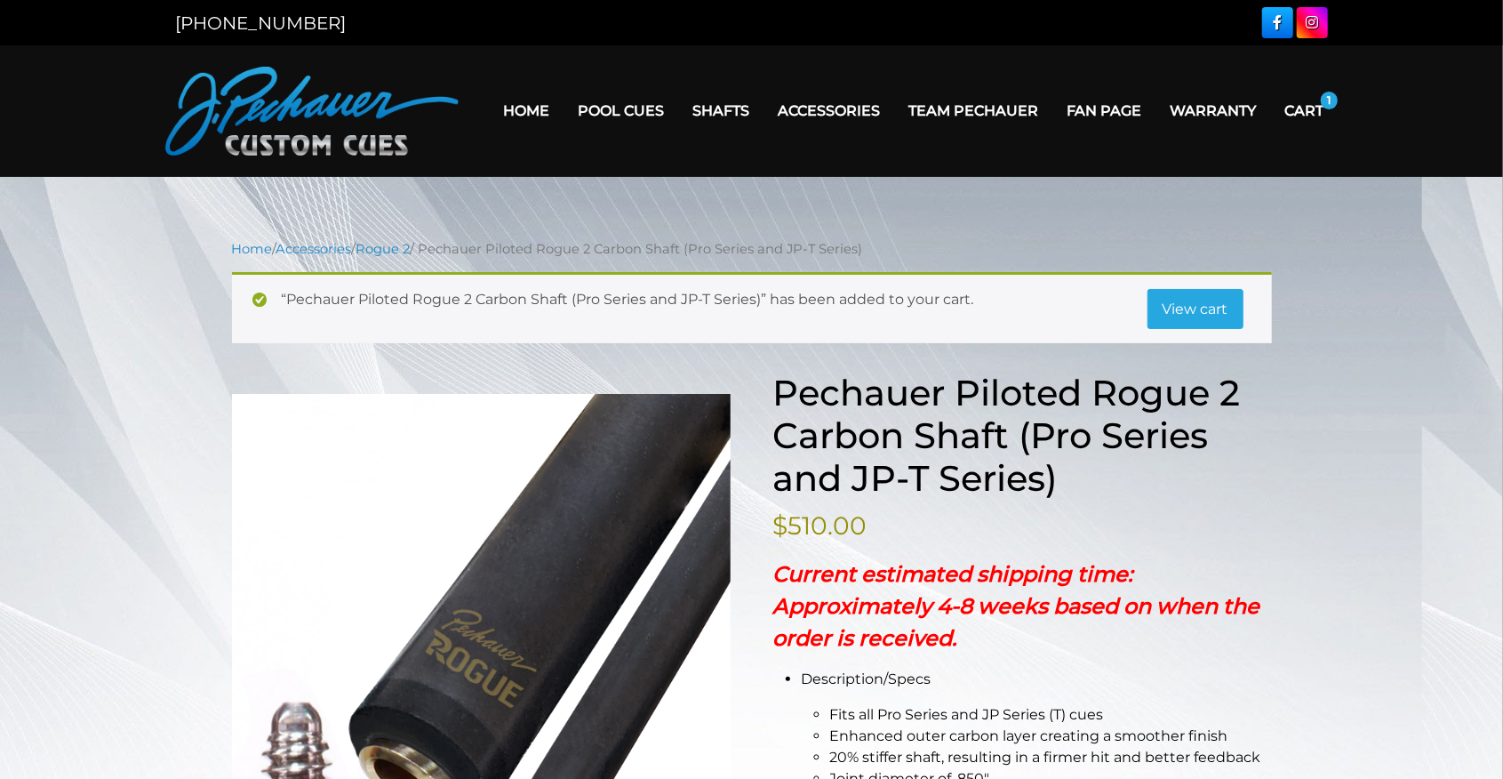
click at [1307, 116] on link "Cart" at bounding box center [1305, 110] width 68 height 45
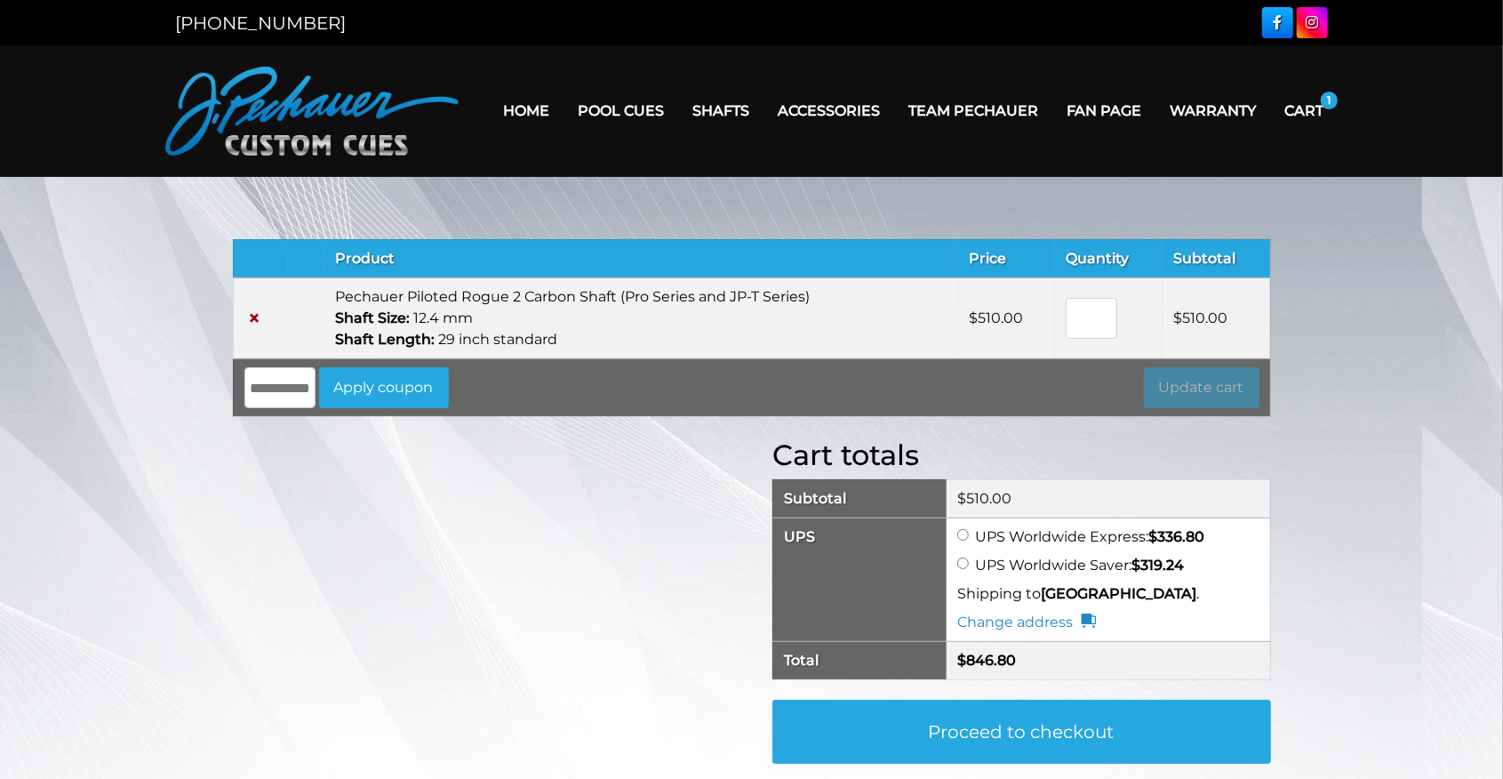
drag, startPoint x: 338, startPoint y: 292, endPoint x: 819, endPoint y: 296, distance: 480.8
click at [819, 296] on td "Pechauer Piloted Rogue 2 Carbon Shaft (Pro Series and JP-T Series) Shaft Size: …" at bounding box center [641, 317] width 634 height 81
copy td "Pechauer Piloted Rogue 2 Carbon Shaft (Pro Series and JP-T Series)"
